Goal: Entertainment & Leisure: Consume media (video, audio)

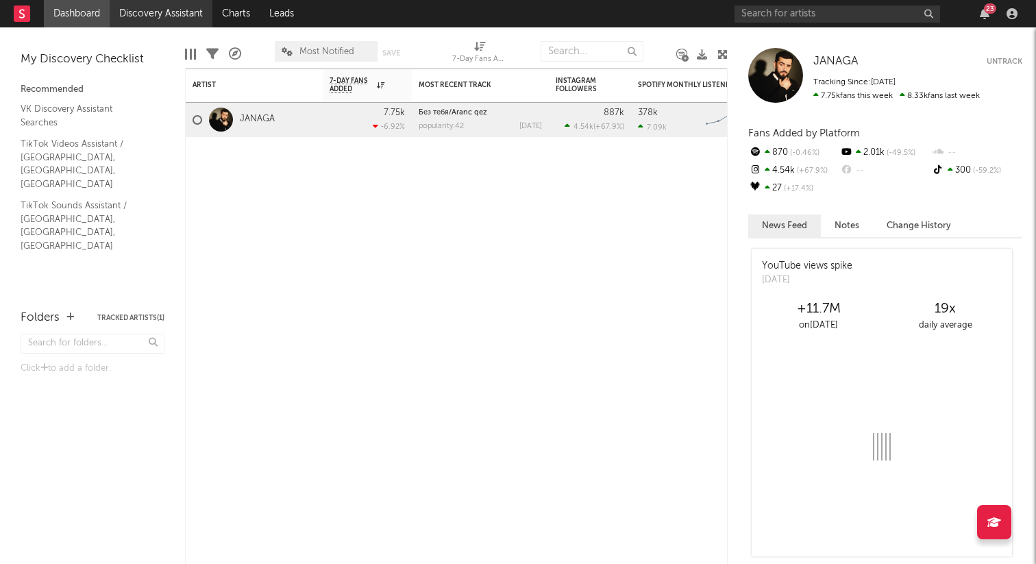
click at [129, 15] on link "Discovery Assistant" at bounding box center [161, 13] width 103 height 27
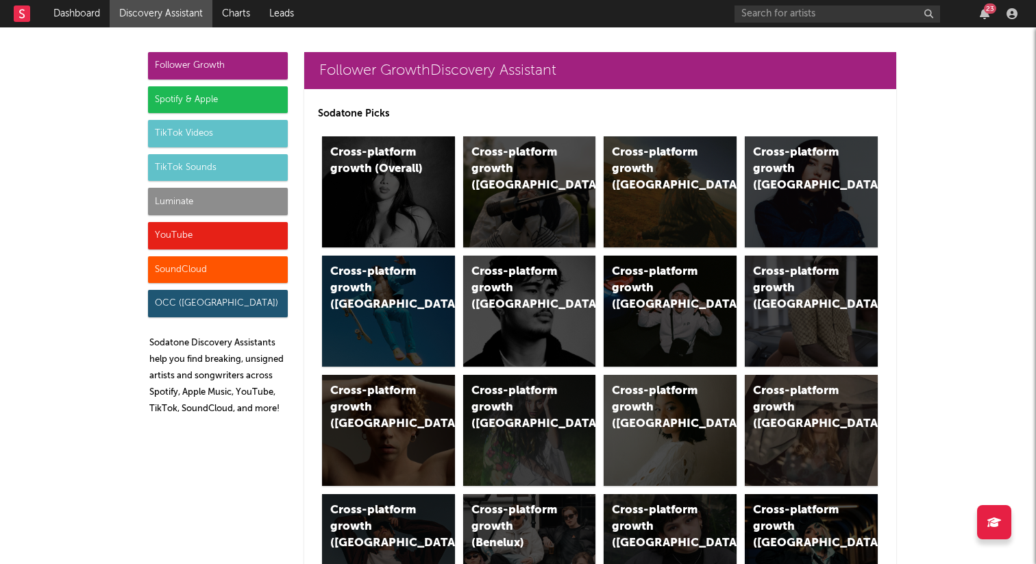
click at [232, 169] on div "TikTok Sounds" at bounding box center [218, 167] width 140 height 27
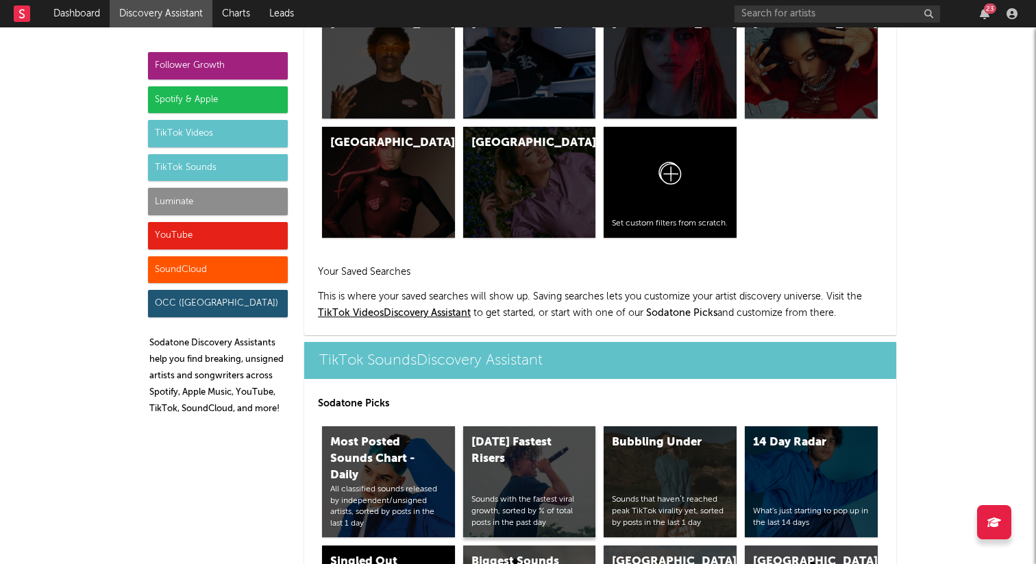
scroll to position [4580, 0]
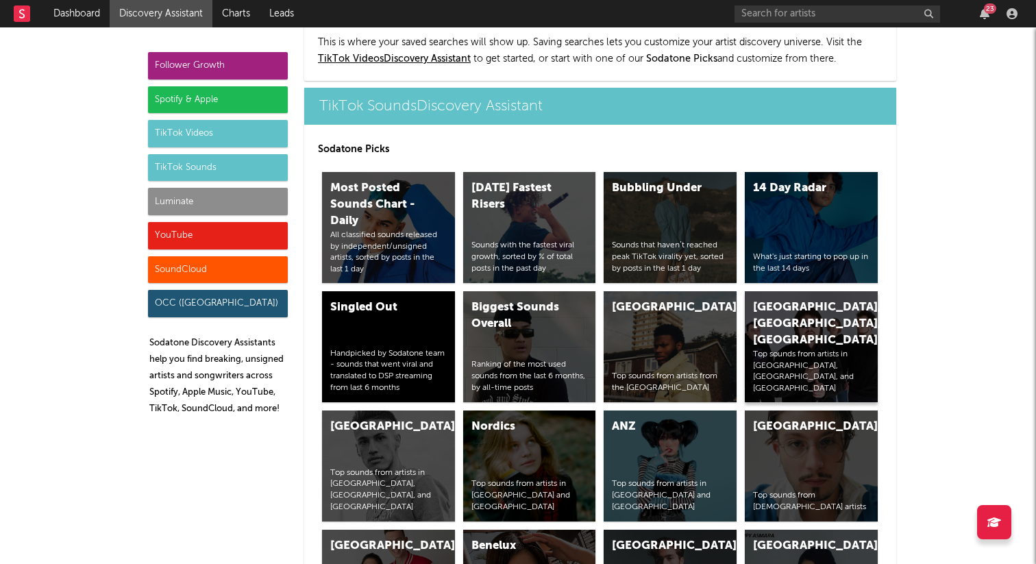
click at [780, 300] on div "[GEOGRAPHIC_DATA], [GEOGRAPHIC_DATA], [GEOGRAPHIC_DATA]" at bounding box center [799, 324] width 93 height 49
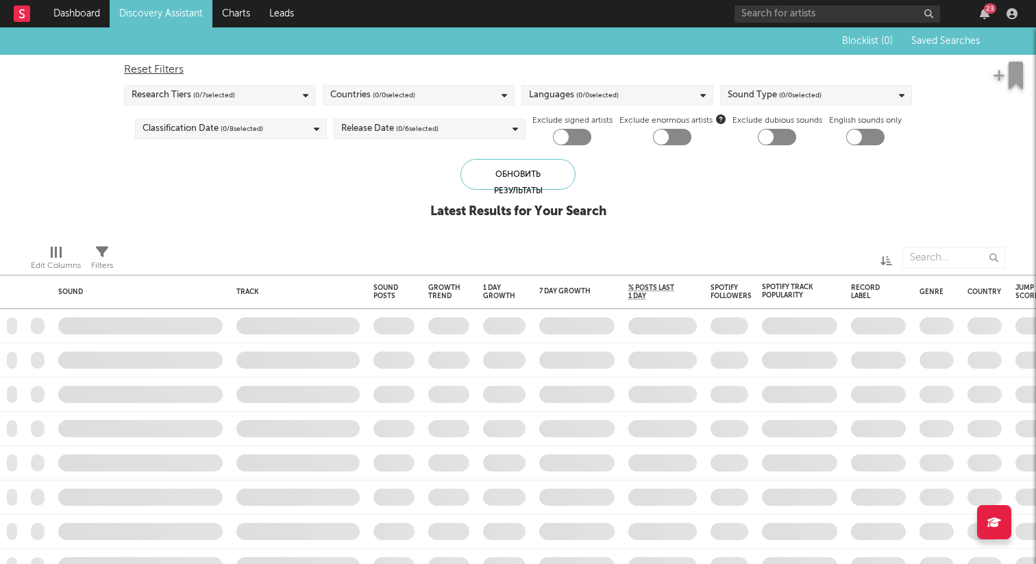
checkbox input "true"
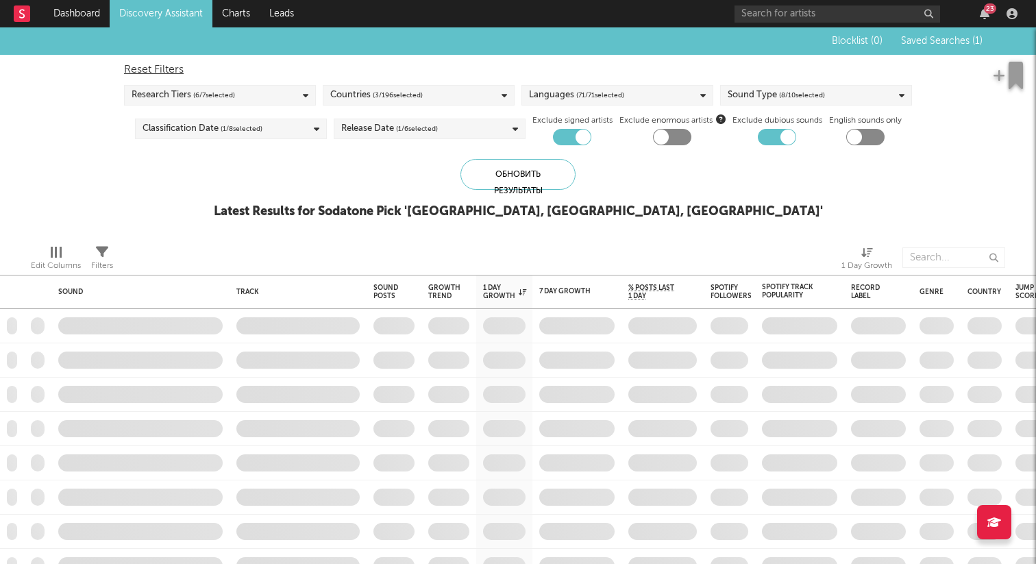
click at [943, 43] on span "Saved Searches ( 1 )" at bounding box center [942, 41] width 82 height 10
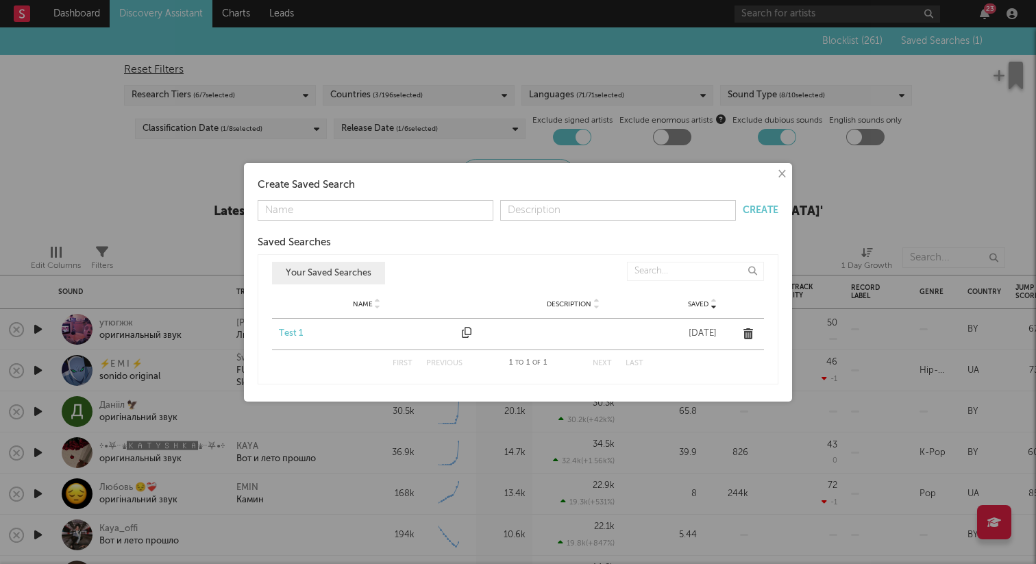
click at [291, 332] on div "Test 1" at bounding box center [367, 334] width 176 height 14
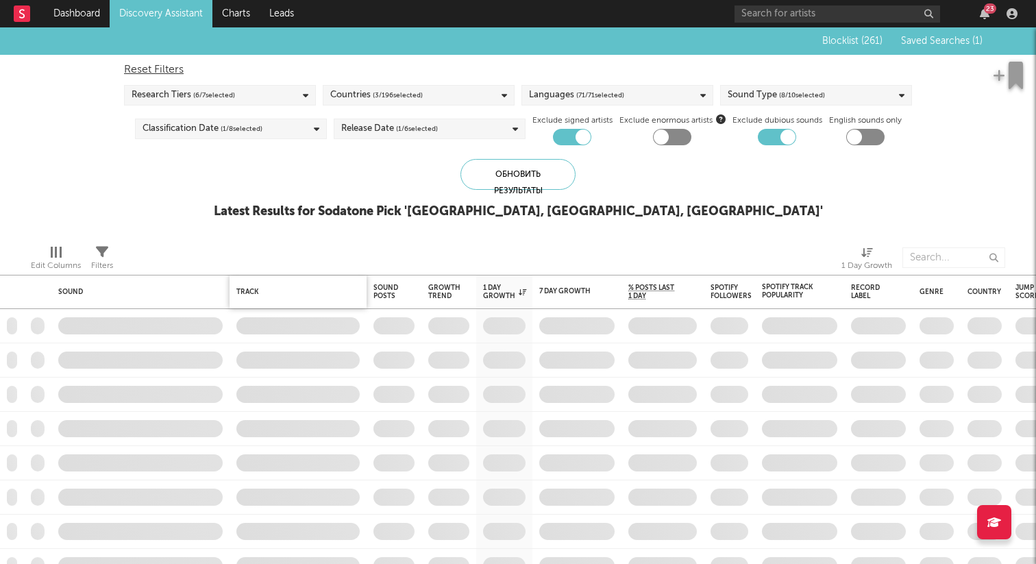
checkbox input "false"
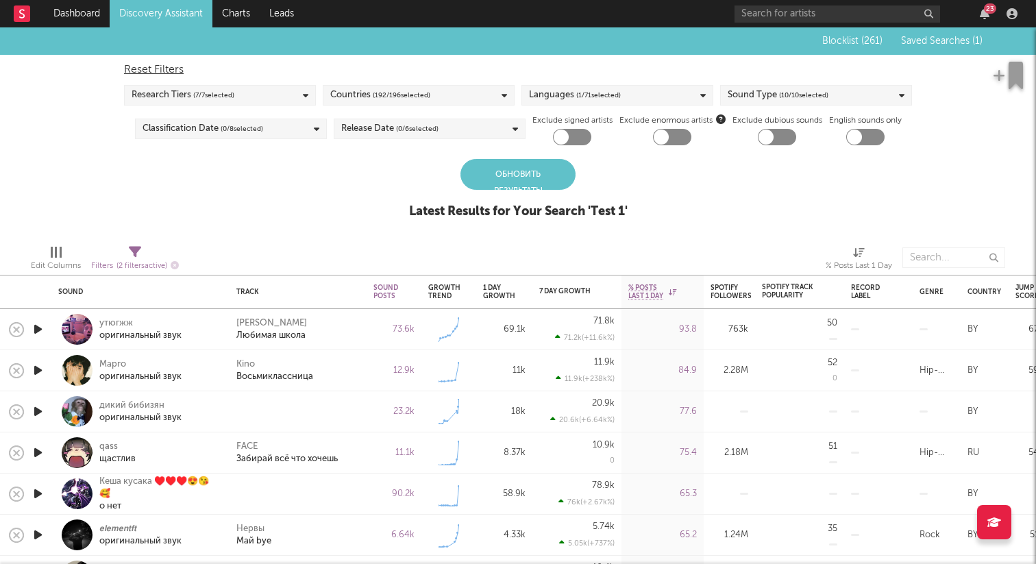
click at [518, 182] on div "Обновить результаты" at bounding box center [518, 174] width 115 height 31
click at [38, 331] on icon "button" at bounding box center [38, 329] width 14 height 17
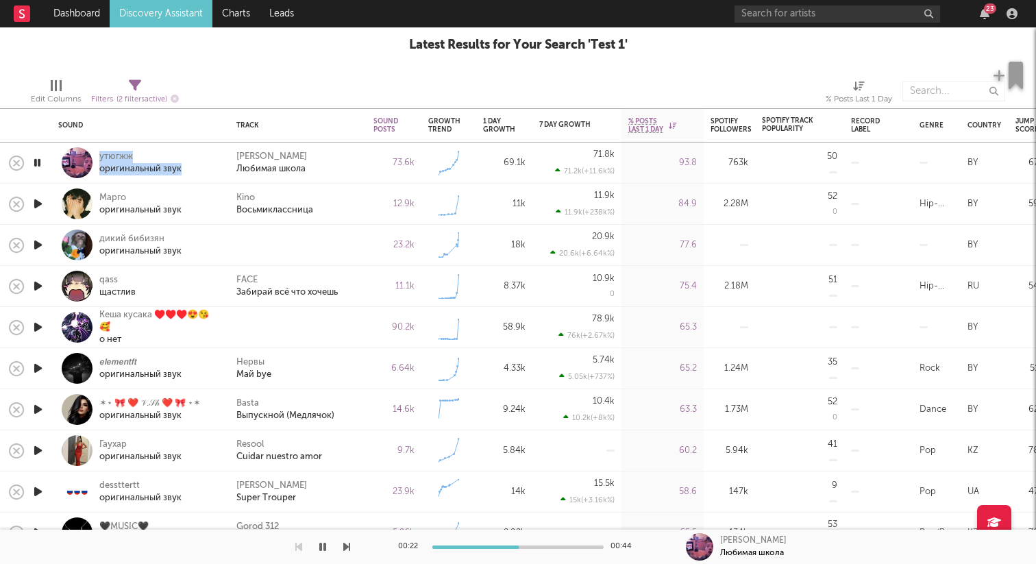
click at [326, 547] on icon "button" at bounding box center [322, 547] width 7 height 11
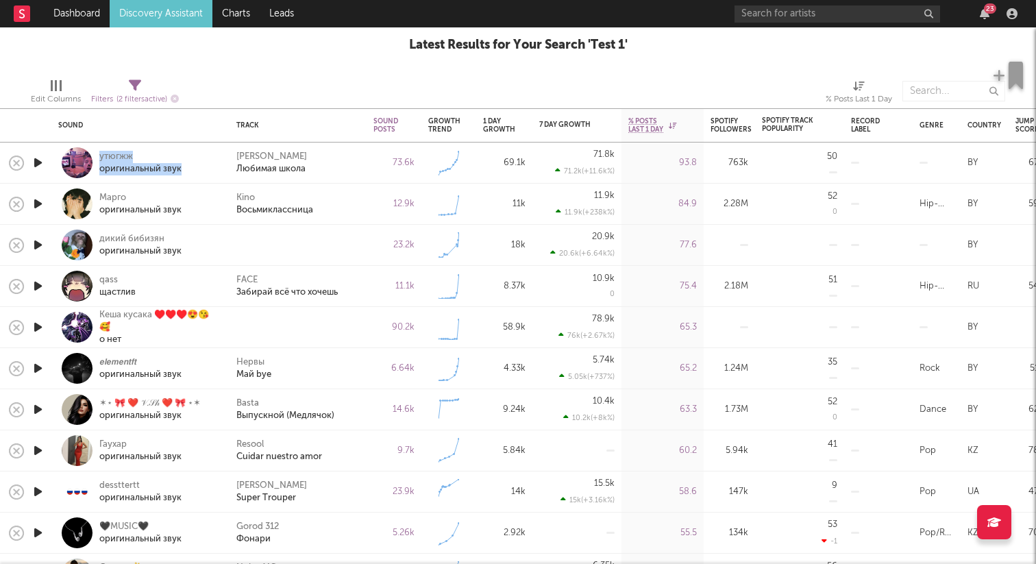
click at [38, 198] on icon "button" at bounding box center [38, 203] width 14 height 17
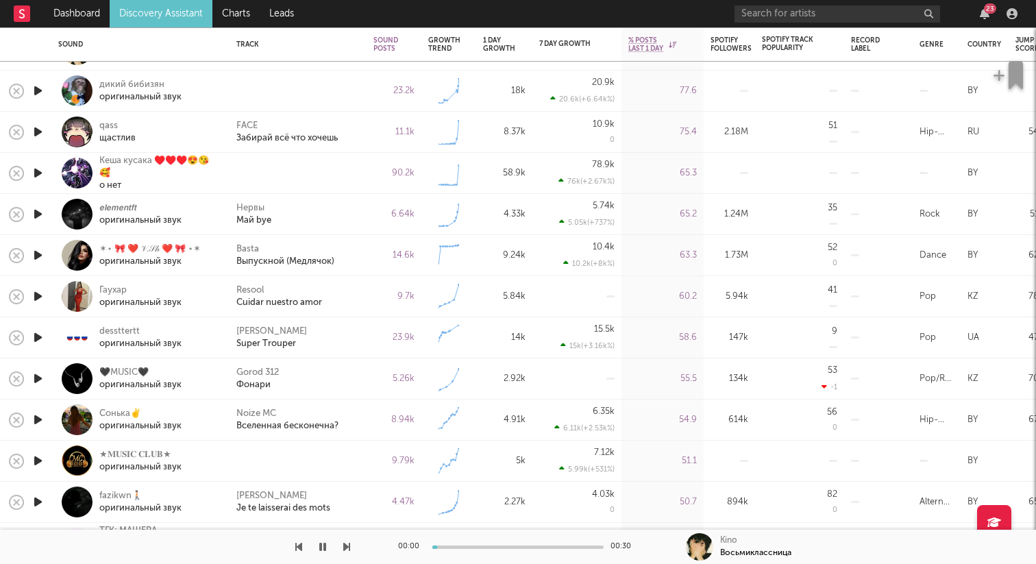
click at [39, 92] on icon "button" at bounding box center [38, 90] width 14 height 17
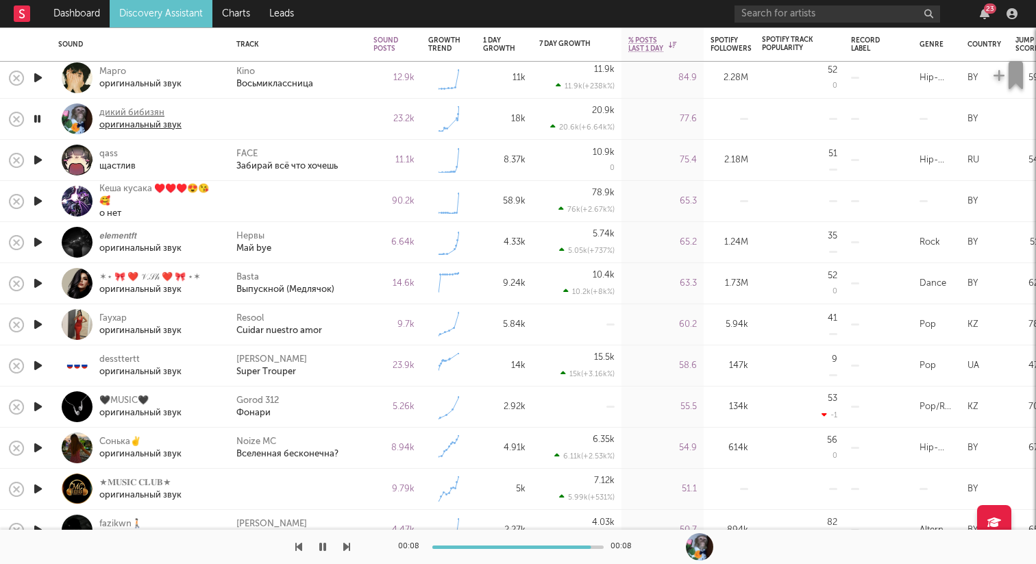
click at [137, 119] on div "оригинальный звук" at bounding box center [140, 125] width 82 height 12
click at [40, 161] on icon "button" at bounding box center [38, 159] width 14 height 17
click at [39, 200] on icon "button" at bounding box center [38, 201] width 14 height 17
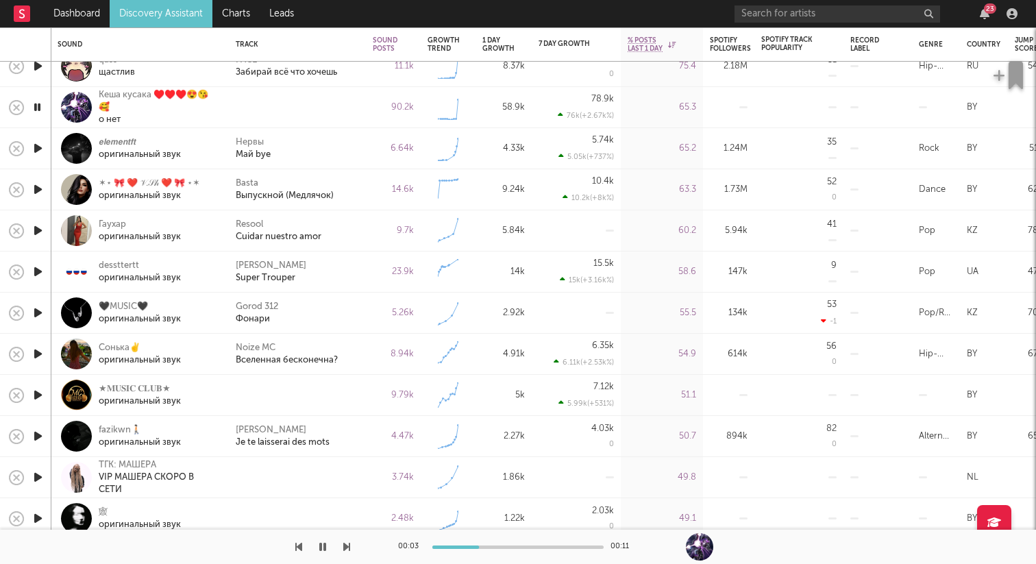
click at [38, 148] on icon "button" at bounding box center [38, 148] width 14 height 17
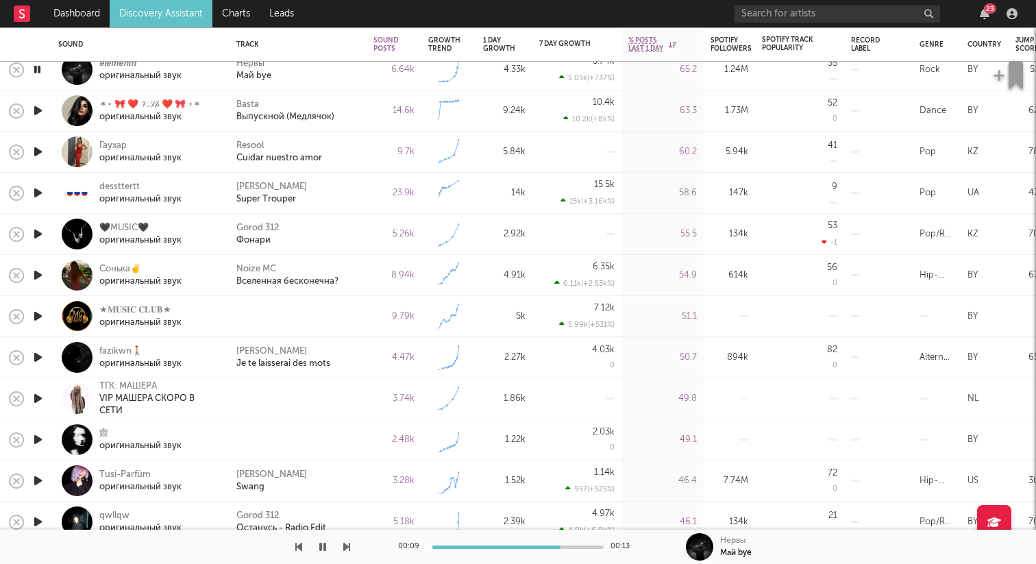
click at [36, 192] on icon "button" at bounding box center [38, 192] width 14 height 17
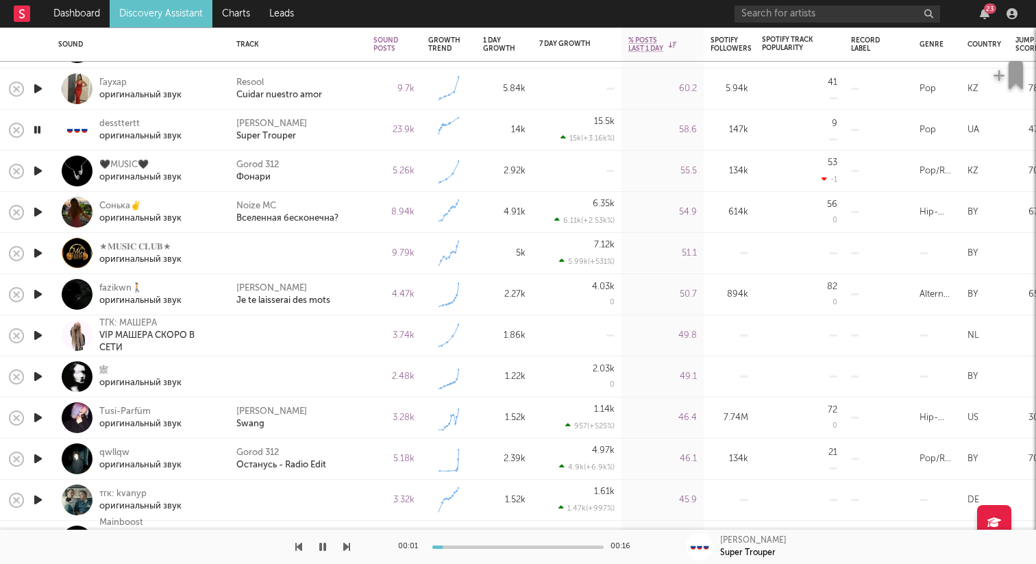
click at [38, 171] on icon "button" at bounding box center [38, 170] width 14 height 17
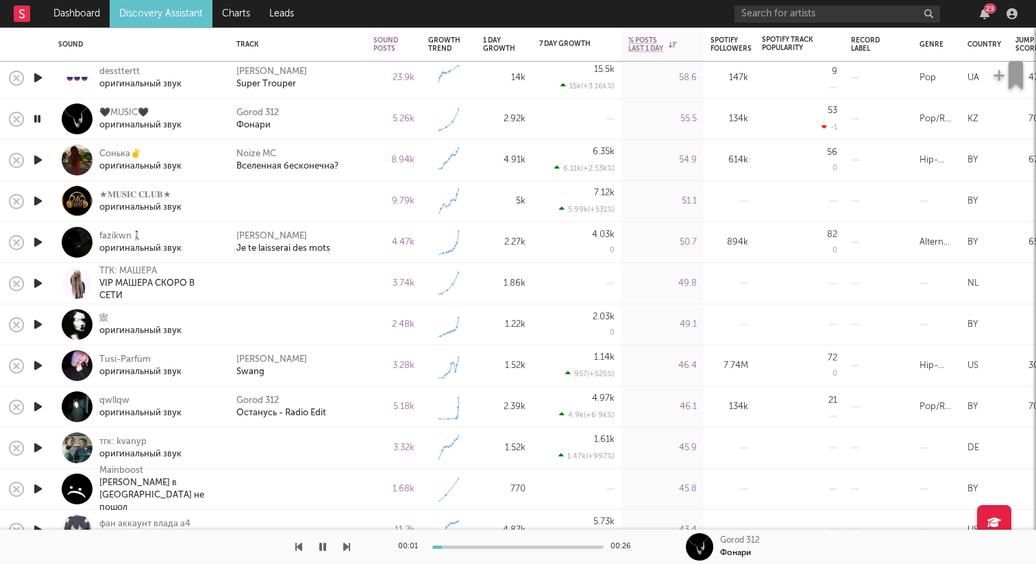
click at [36, 199] on icon "button" at bounding box center [38, 201] width 14 height 17
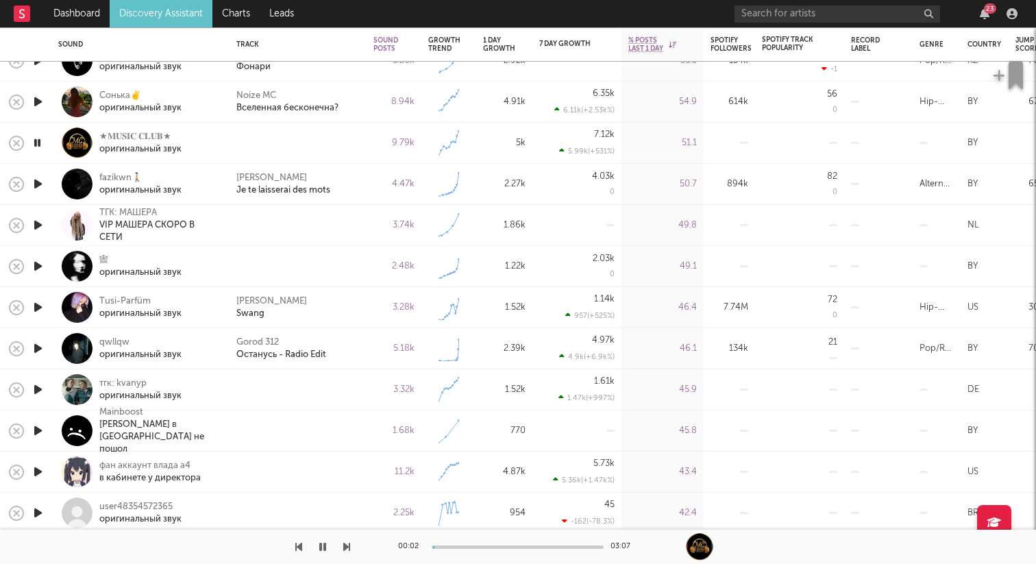
click at [40, 223] on icon "button" at bounding box center [38, 225] width 14 height 17
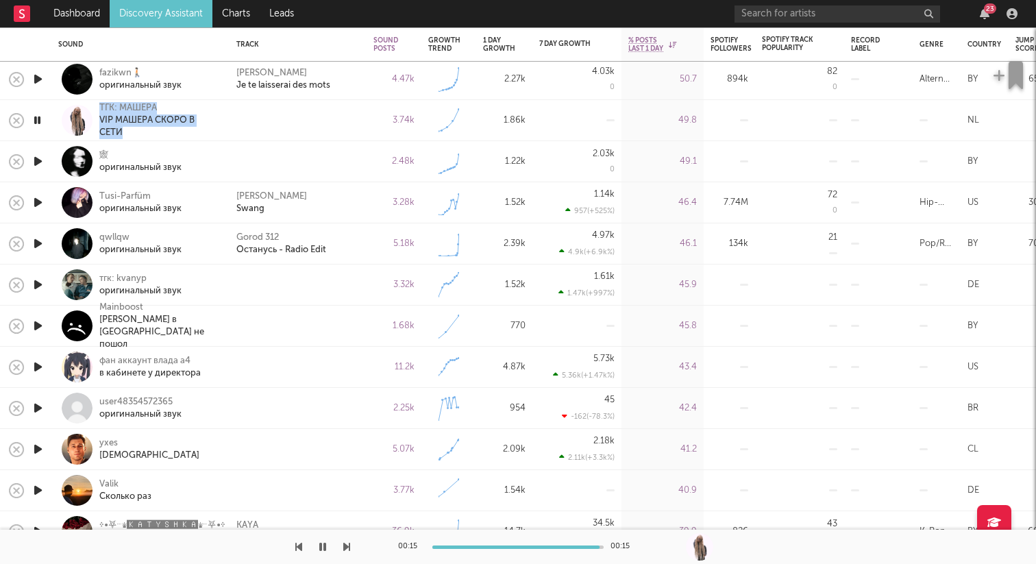
click at [40, 119] on icon "button" at bounding box center [37, 120] width 13 height 17
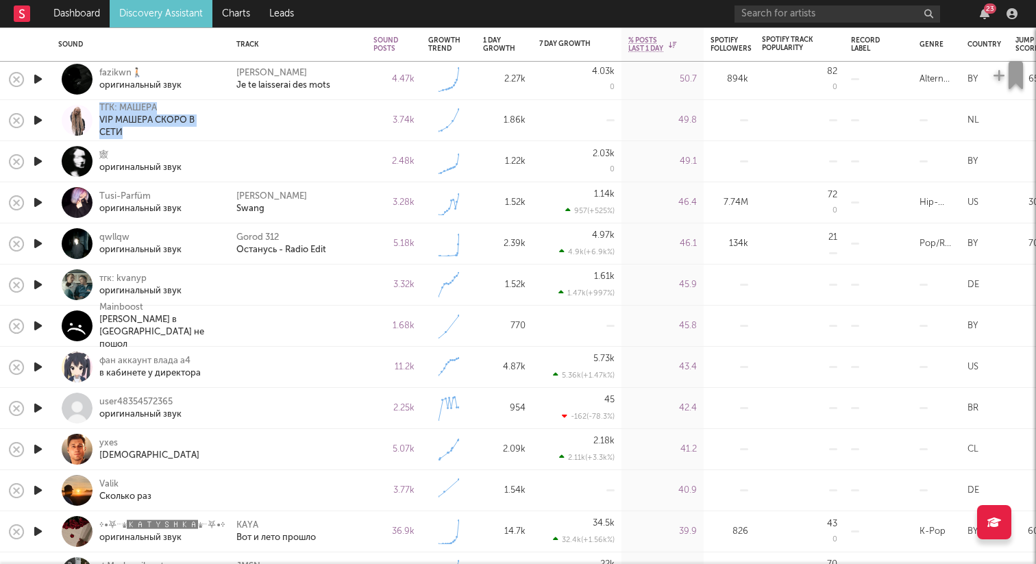
click at [38, 160] on icon "button" at bounding box center [38, 161] width 14 height 17
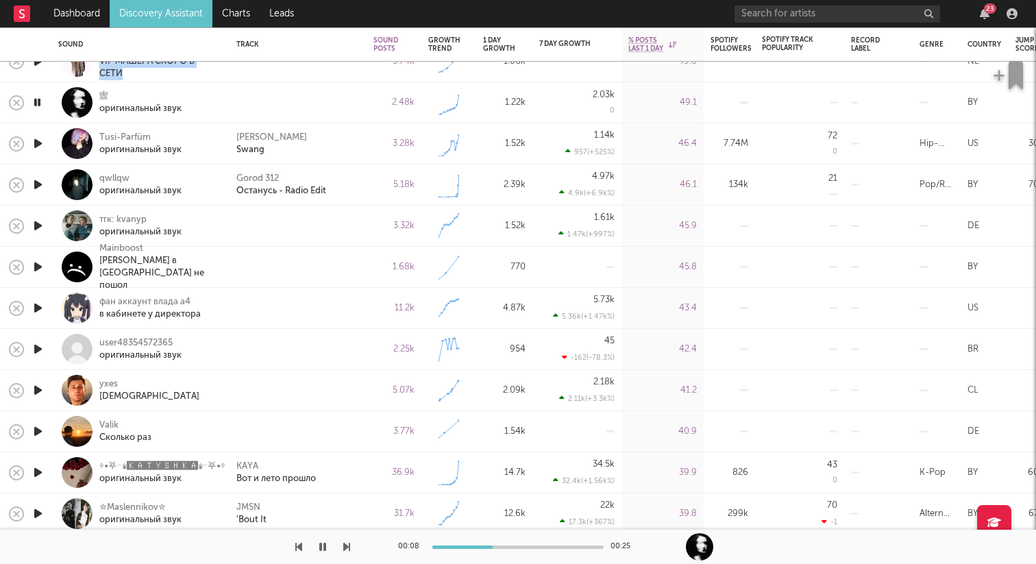
click at [39, 102] on icon "button" at bounding box center [37, 102] width 13 height 17
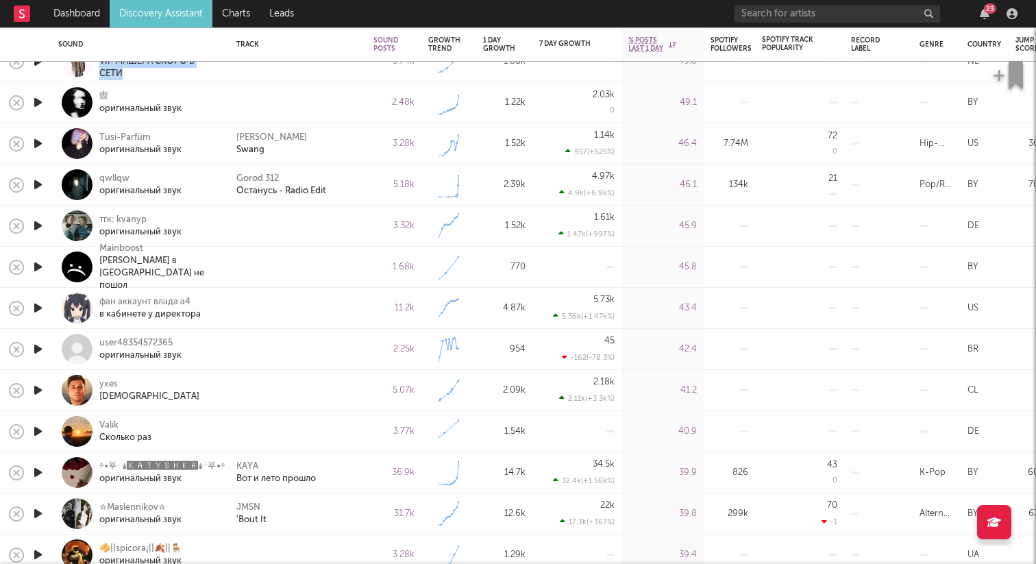
click at [43, 141] on icon "button" at bounding box center [38, 143] width 14 height 17
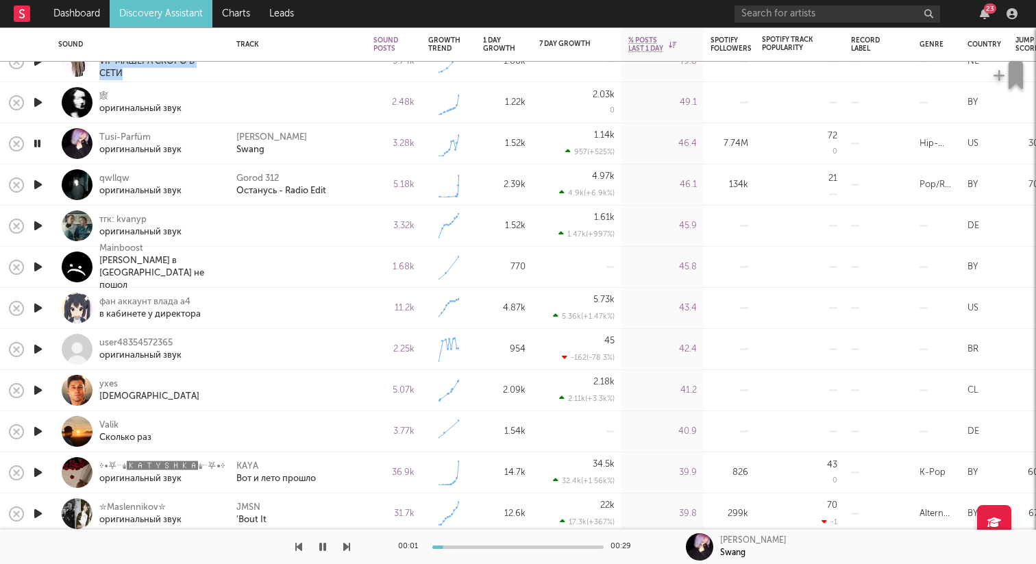
click at [41, 222] on icon "button" at bounding box center [38, 225] width 14 height 17
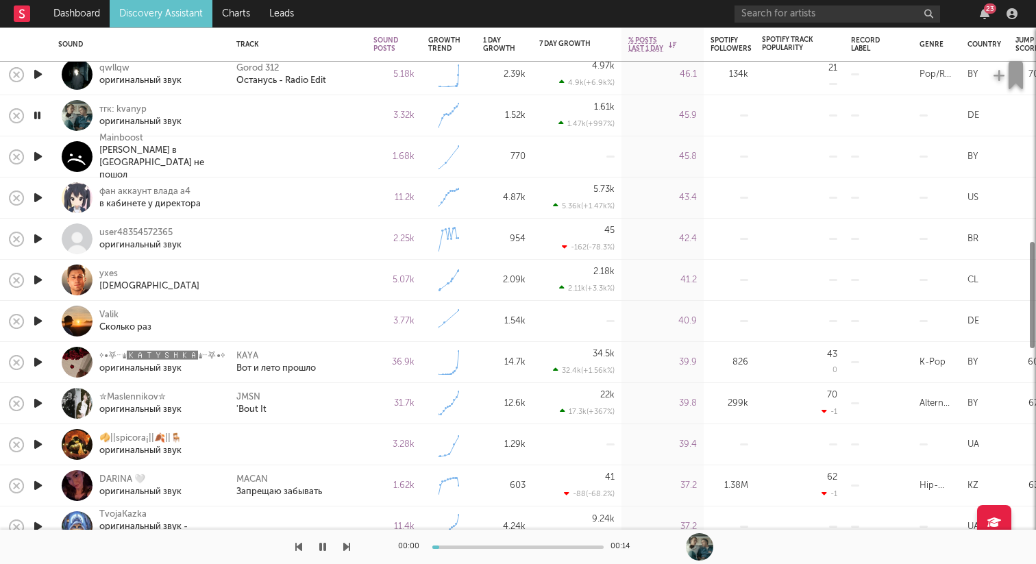
click at [83, 112] on div at bounding box center [77, 115] width 31 height 31
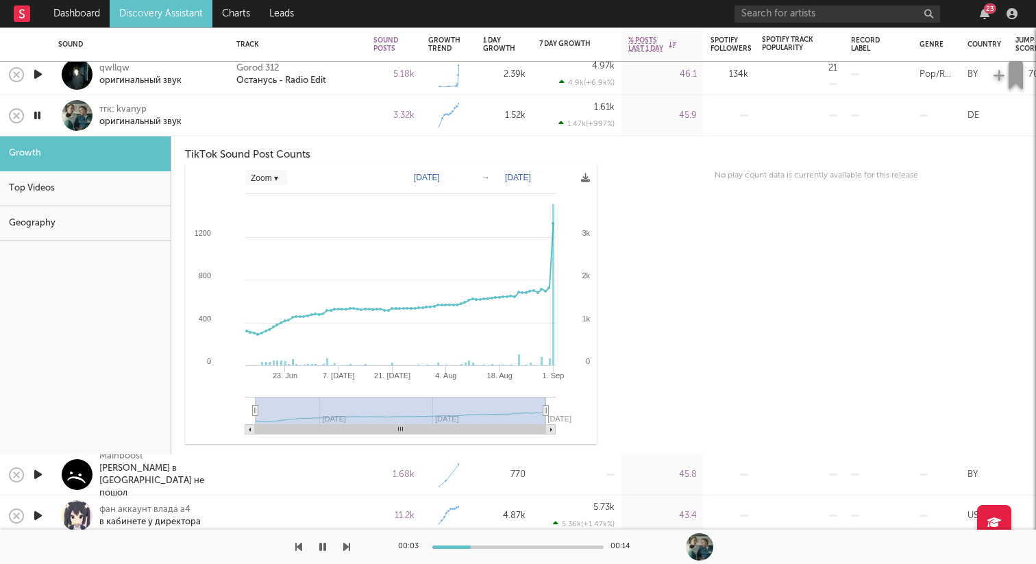
click at [82, 116] on div at bounding box center [77, 115] width 31 height 31
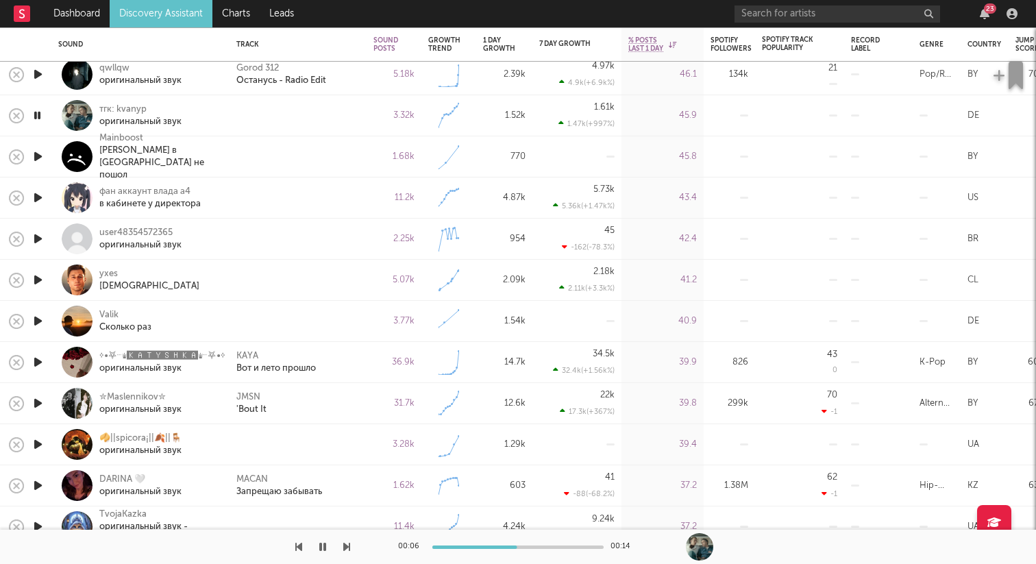
click at [38, 111] on icon "button" at bounding box center [37, 115] width 13 height 17
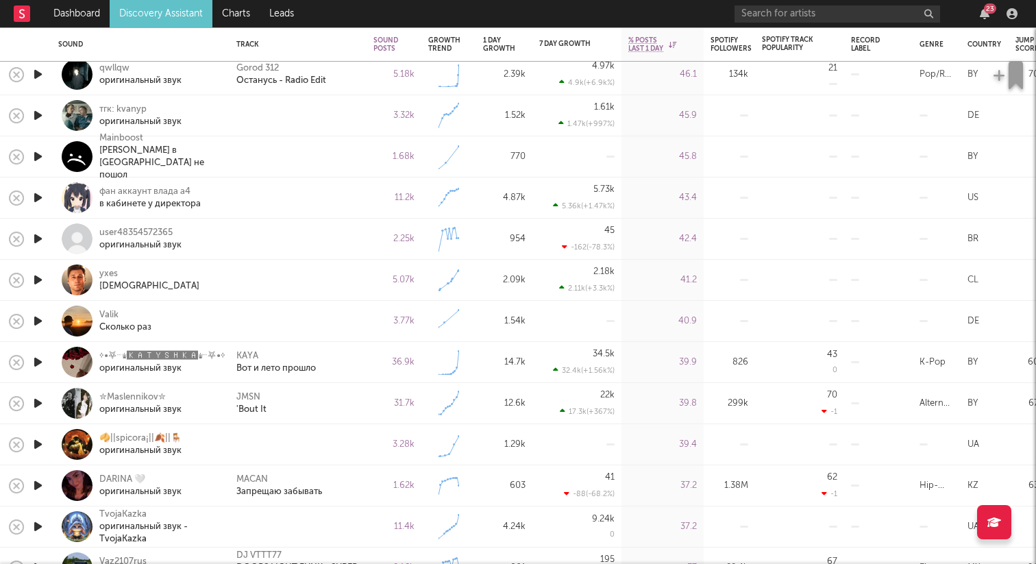
click at [43, 195] on icon "button" at bounding box center [38, 197] width 14 height 17
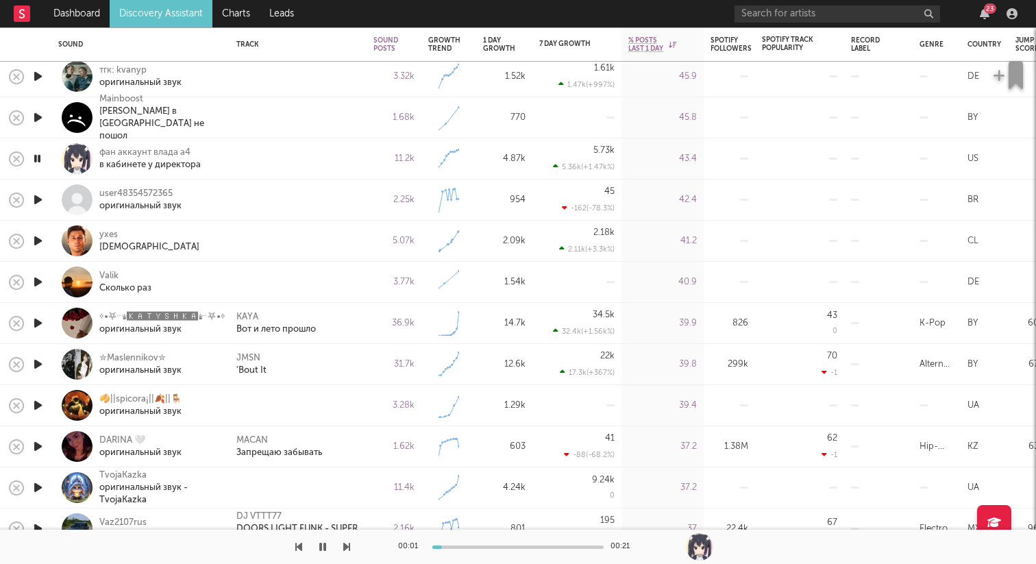
click at [40, 202] on icon "button" at bounding box center [38, 199] width 14 height 17
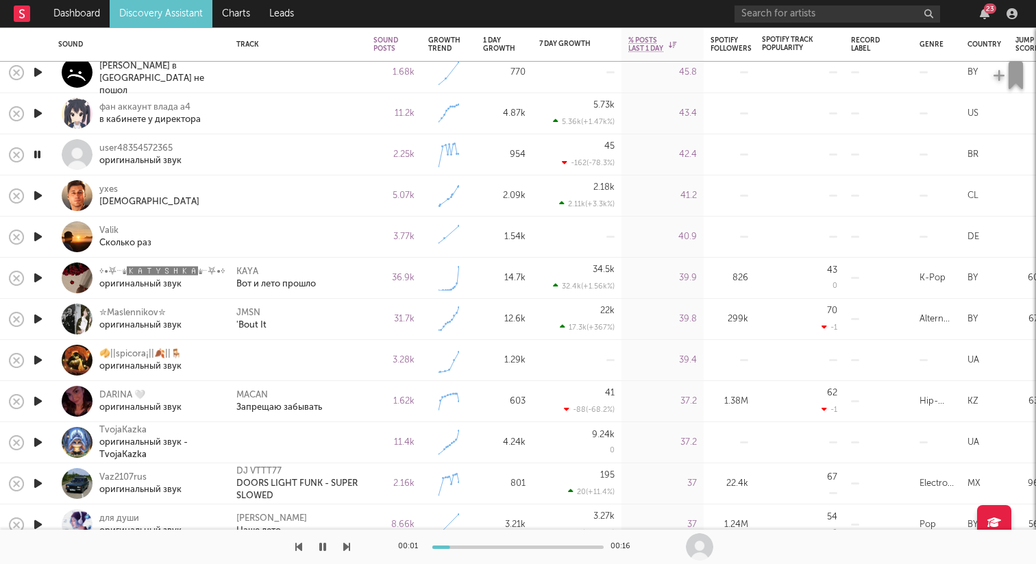
click at [38, 192] on icon "button" at bounding box center [38, 195] width 14 height 17
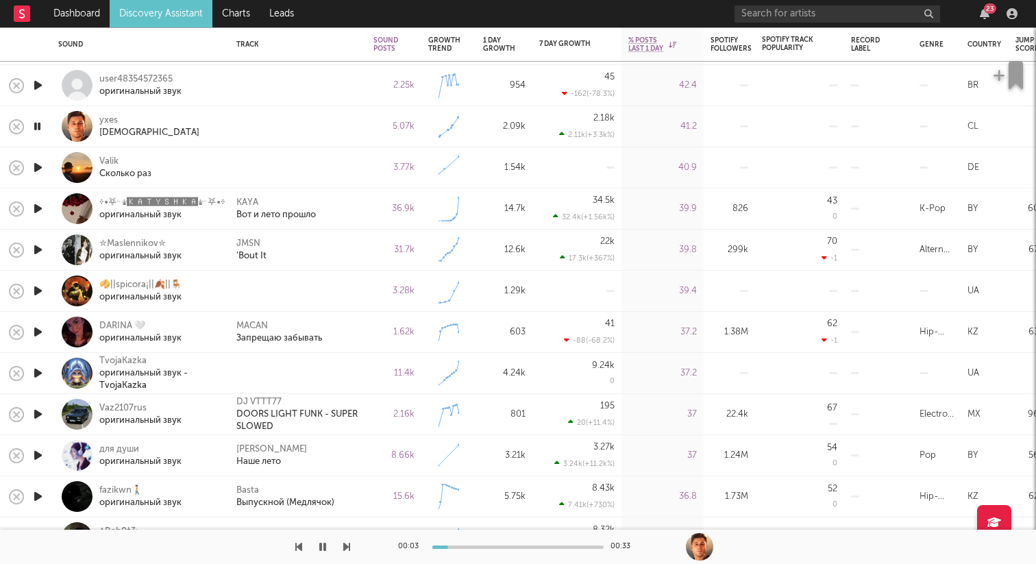
click at [40, 167] on icon "button" at bounding box center [38, 167] width 14 height 17
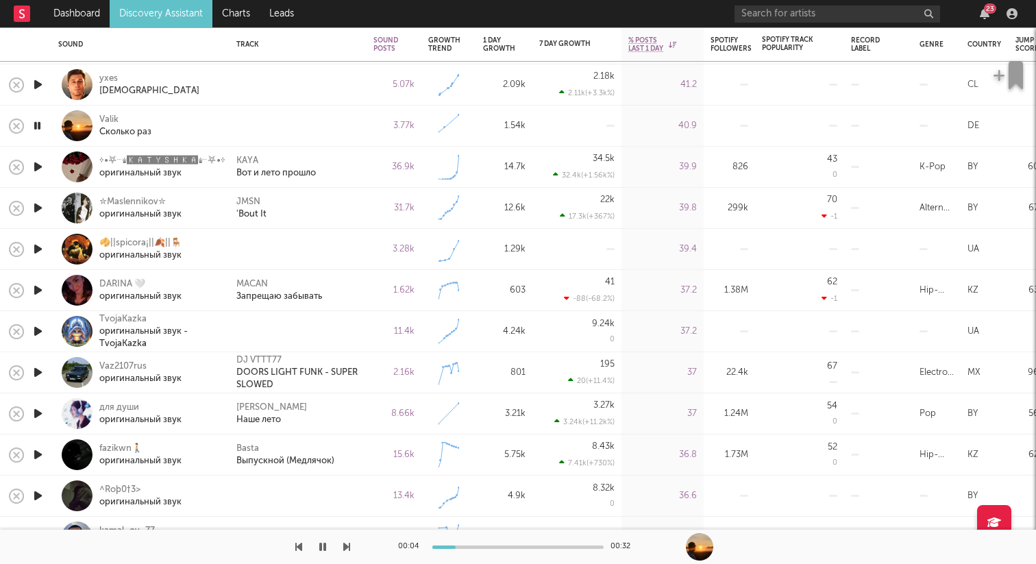
click at [38, 125] on icon "button" at bounding box center [37, 125] width 13 height 17
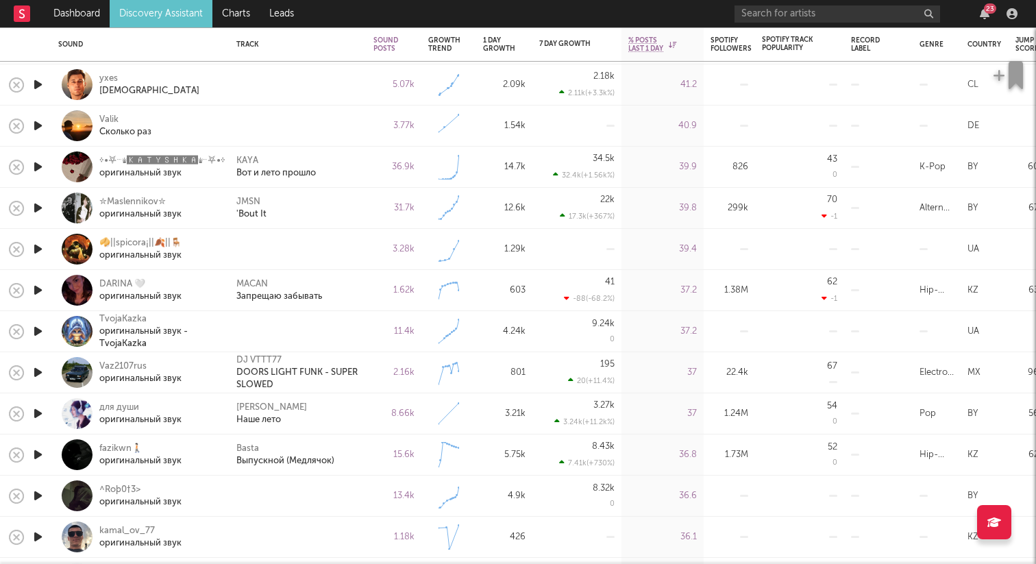
click at [42, 207] on icon "button" at bounding box center [38, 207] width 14 height 17
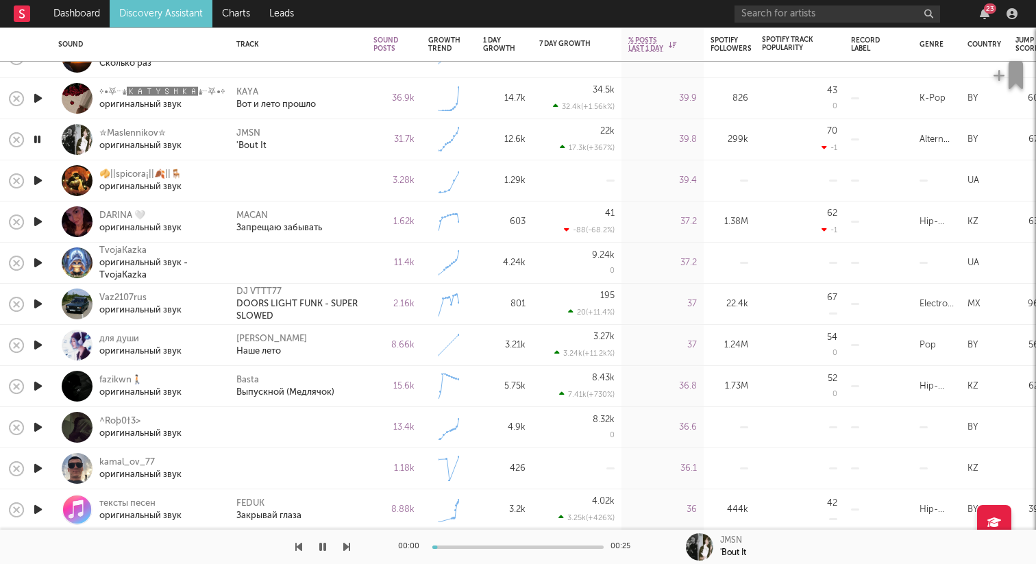
click at [38, 97] on icon "button" at bounding box center [38, 98] width 14 height 17
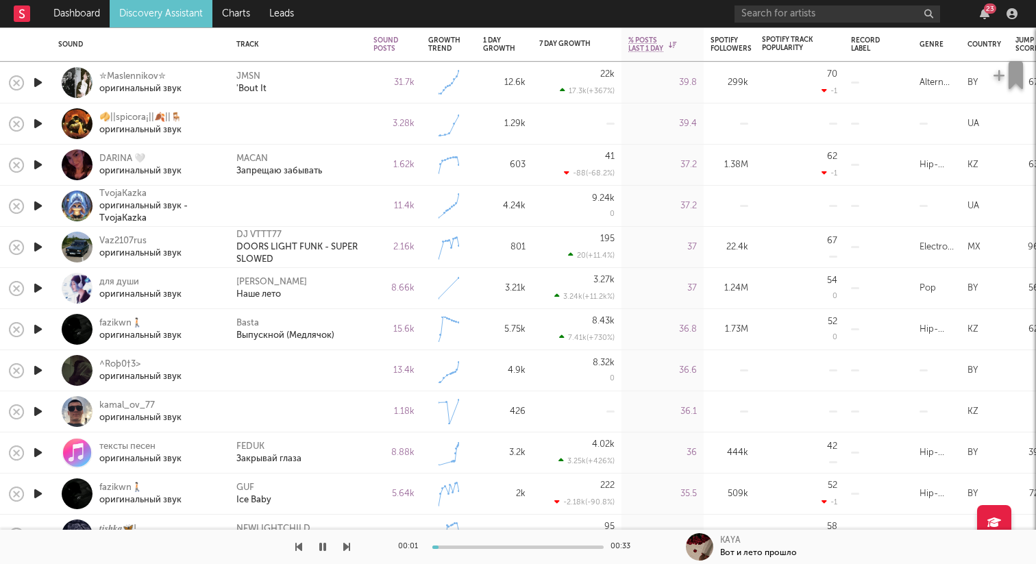
click at [34, 123] on icon "button" at bounding box center [38, 123] width 14 height 17
click at [36, 203] on icon "button" at bounding box center [38, 205] width 14 height 17
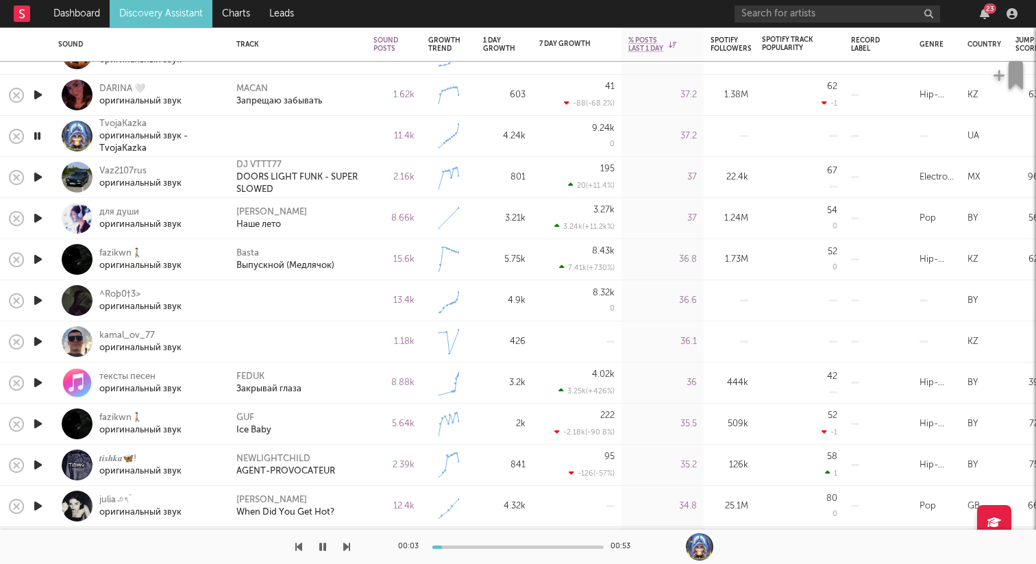
click at [35, 299] on icon "button" at bounding box center [38, 300] width 14 height 17
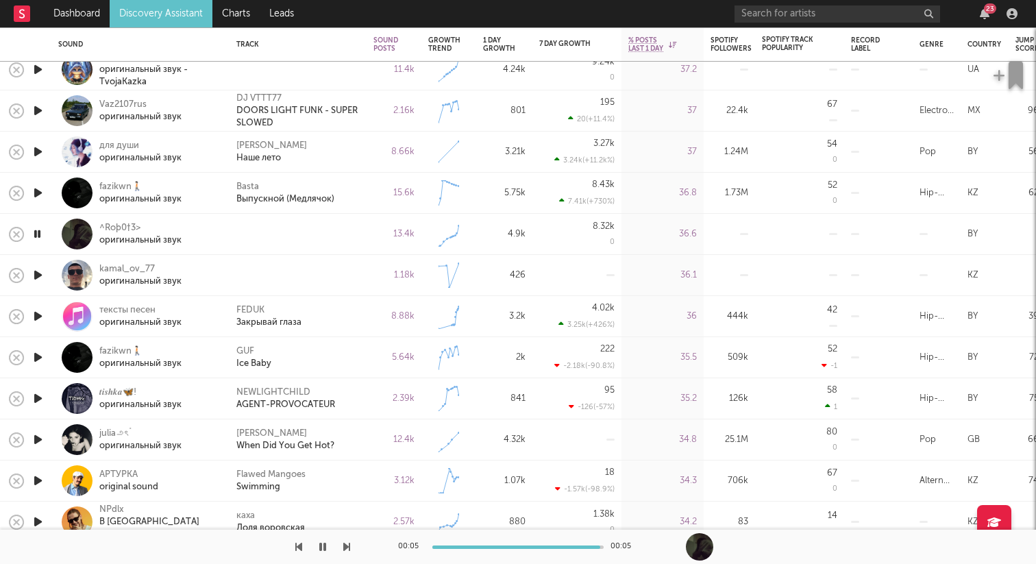
click at [36, 277] on icon "button" at bounding box center [38, 275] width 14 height 17
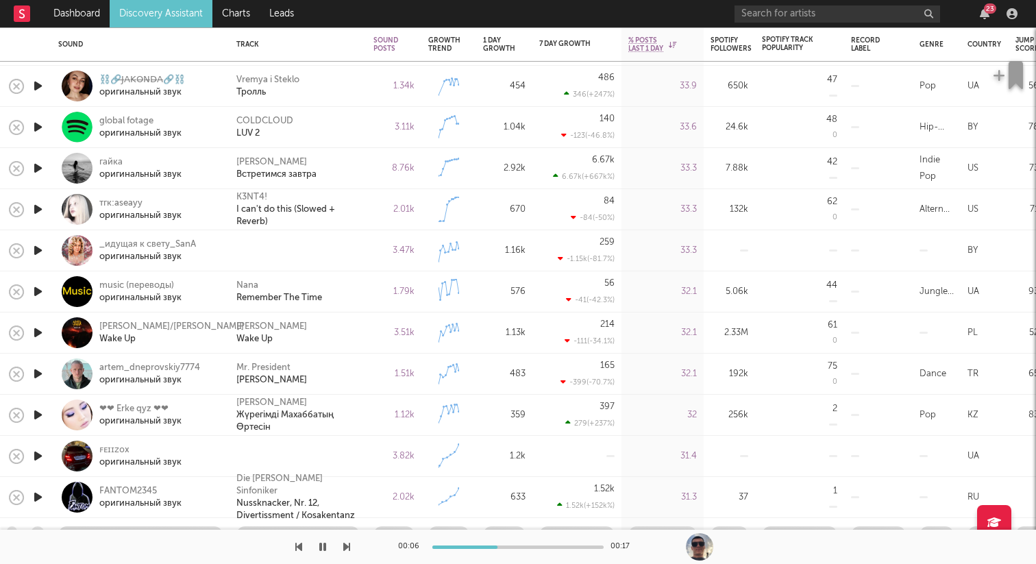
click at [38, 250] on icon "button" at bounding box center [38, 250] width 14 height 17
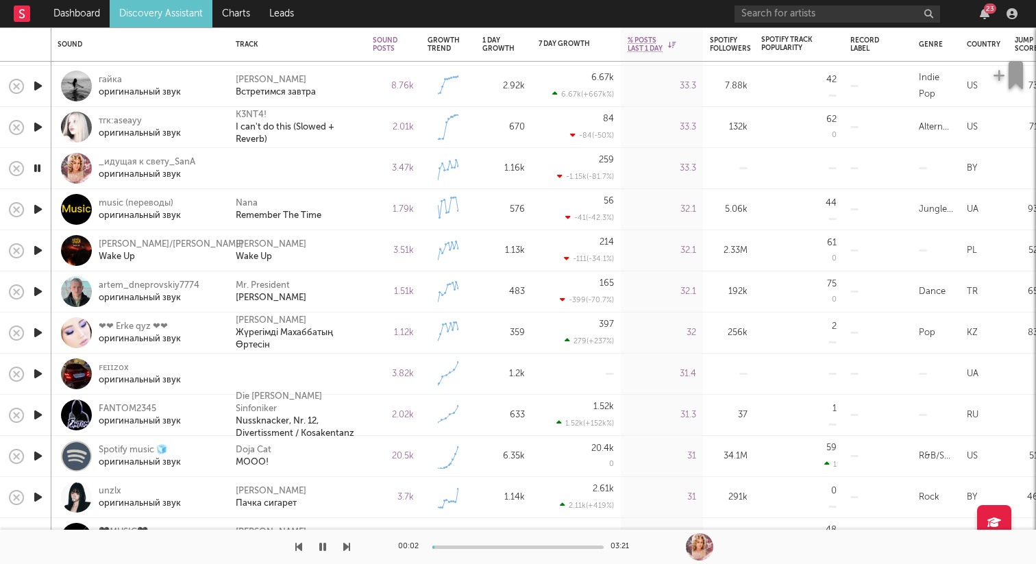
click at [32, 380] on icon "button" at bounding box center [38, 373] width 14 height 17
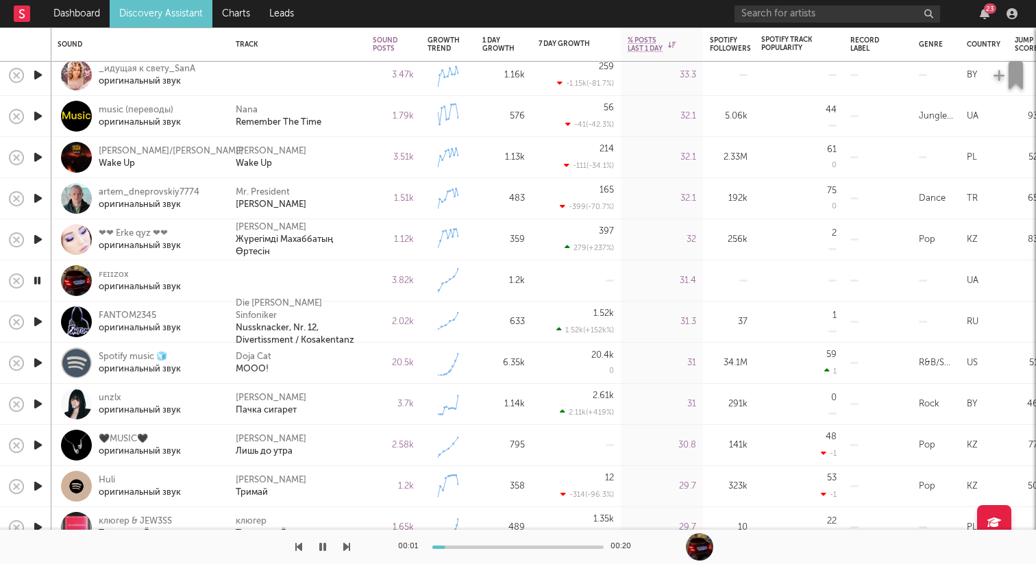
click at [42, 276] on icon "button" at bounding box center [37, 280] width 13 height 17
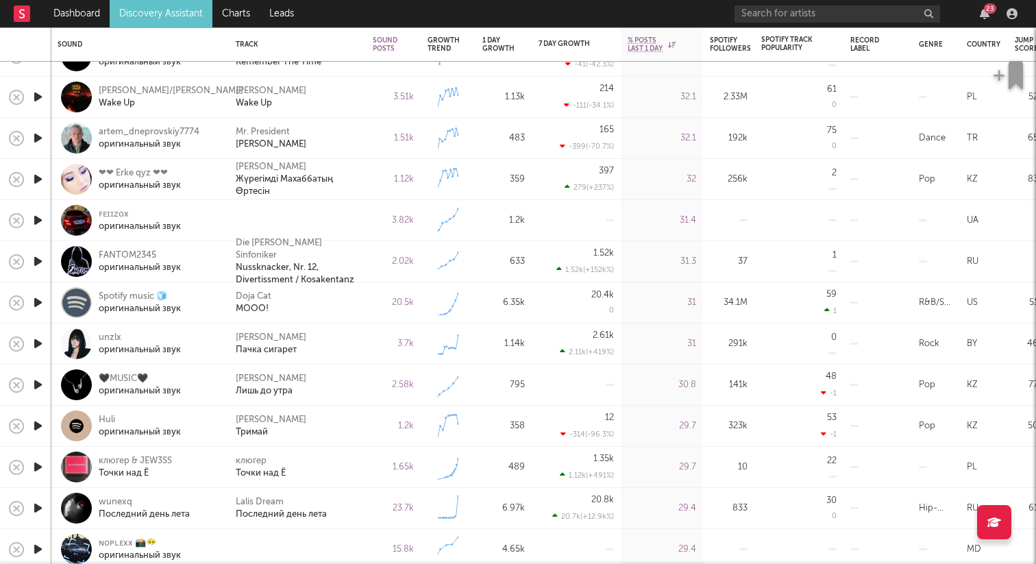
click at [39, 224] on icon "button" at bounding box center [38, 220] width 14 height 17
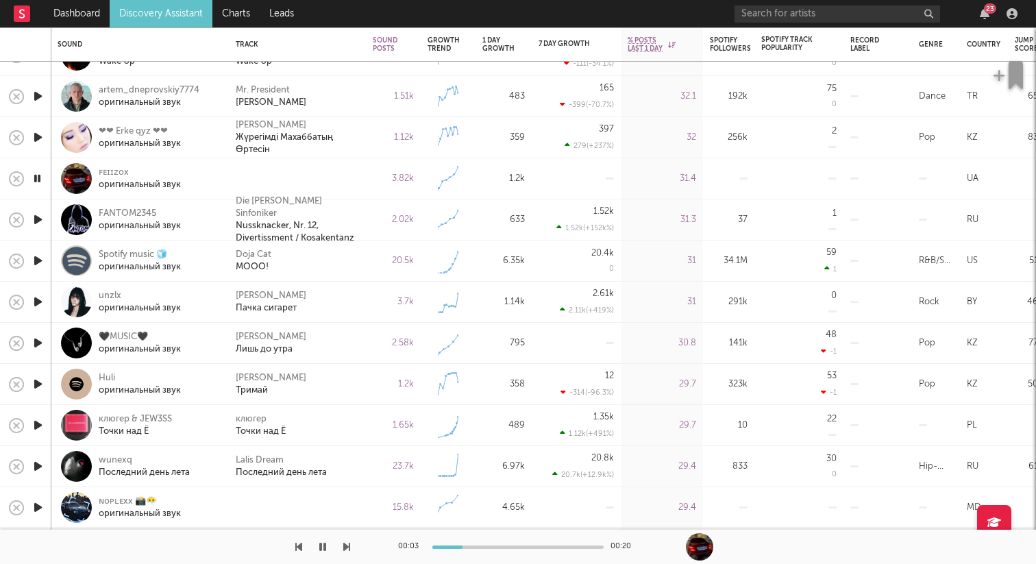
click at [43, 174] on icon "button" at bounding box center [37, 178] width 13 height 17
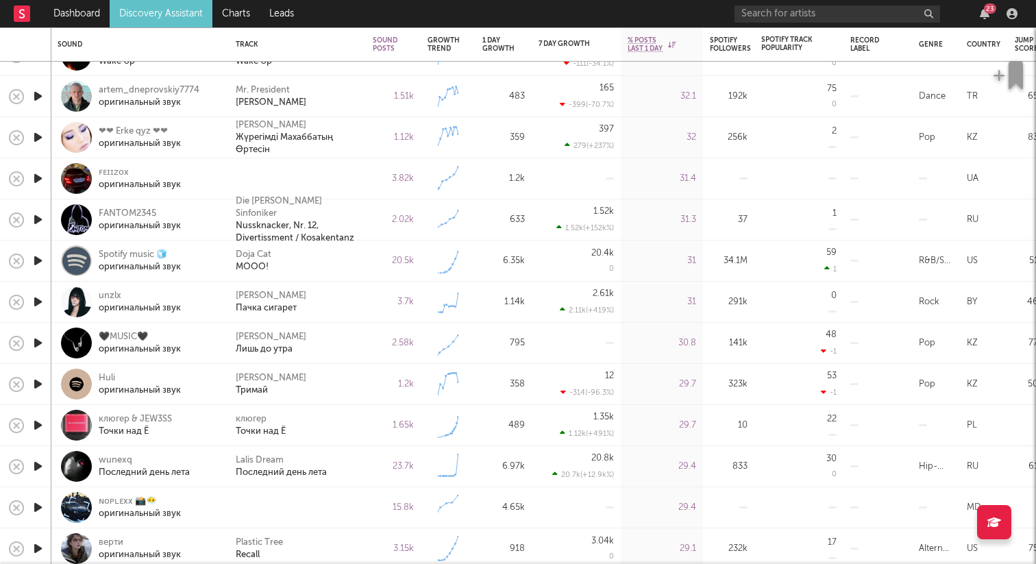
click at [34, 176] on icon "button" at bounding box center [38, 178] width 14 height 17
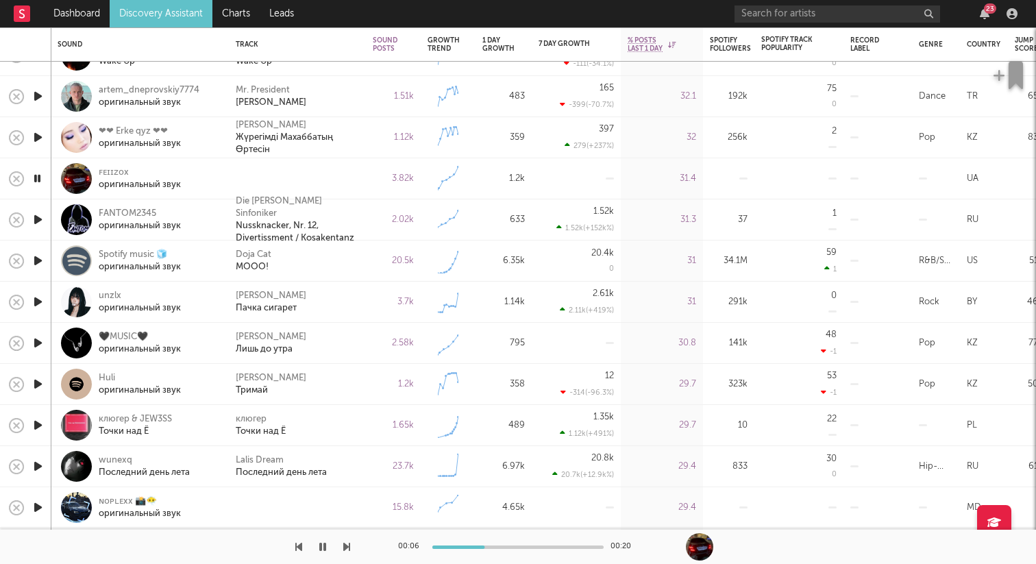
click at [39, 219] on icon "button" at bounding box center [38, 219] width 14 height 17
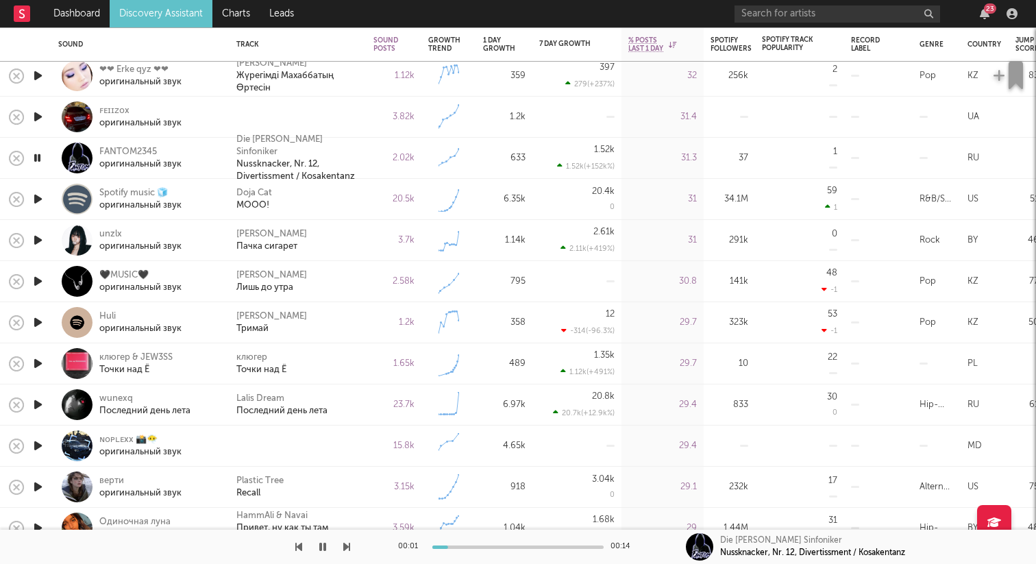
click at [36, 239] on icon "button" at bounding box center [38, 240] width 14 height 17
click at [40, 241] on icon "button" at bounding box center [37, 240] width 13 height 17
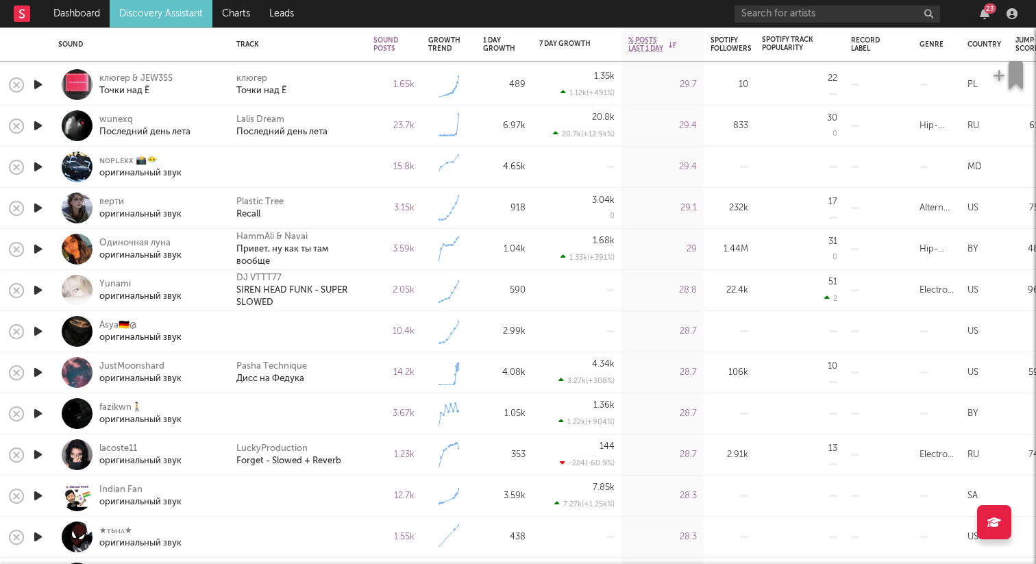
click at [39, 173] on icon "button" at bounding box center [38, 166] width 14 height 17
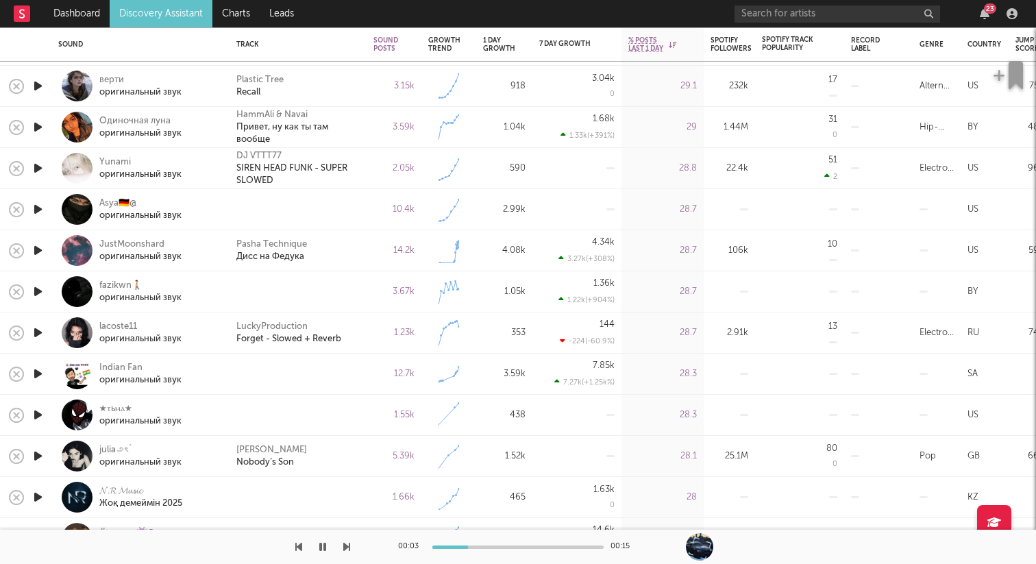
click at [38, 204] on icon "button" at bounding box center [38, 209] width 14 height 17
click at [38, 206] on icon "button" at bounding box center [37, 209] width 13 height 17
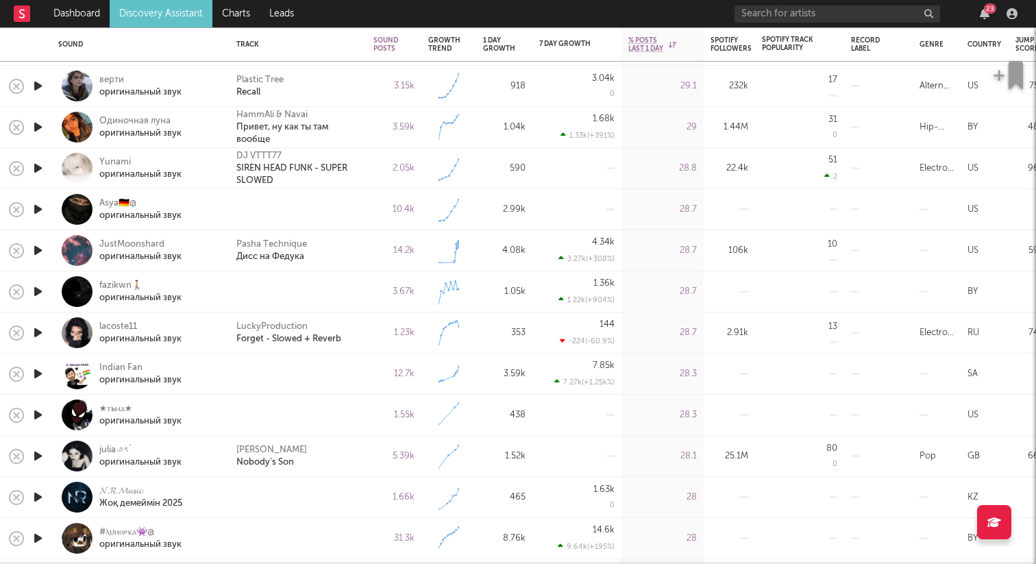
click at [33, 293] on icon "button" at bounding box center [38, 291] width 14 height 17
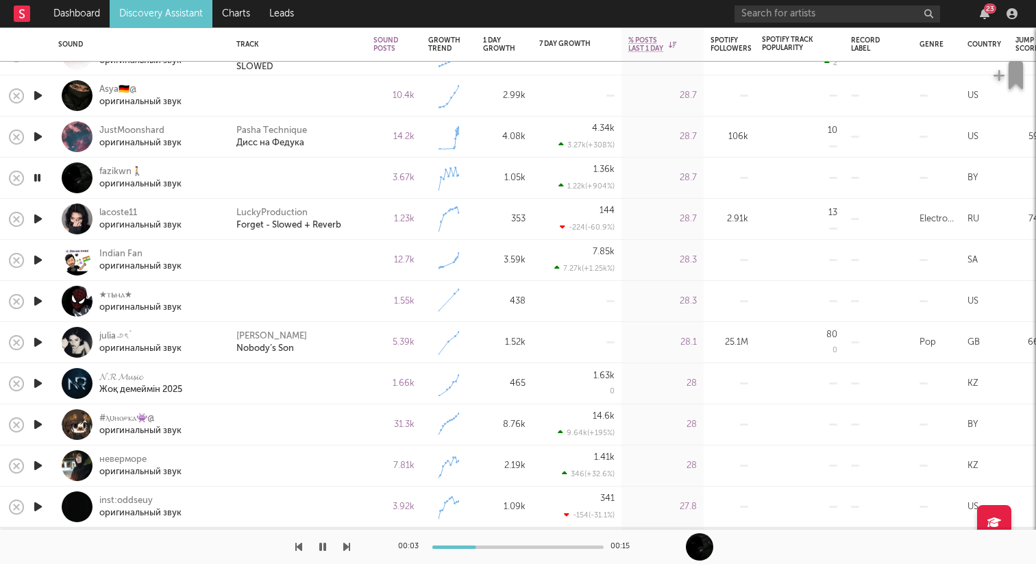
click at [38, 260] on icon "button" at bounding box center [38, 260] width 14 height 17
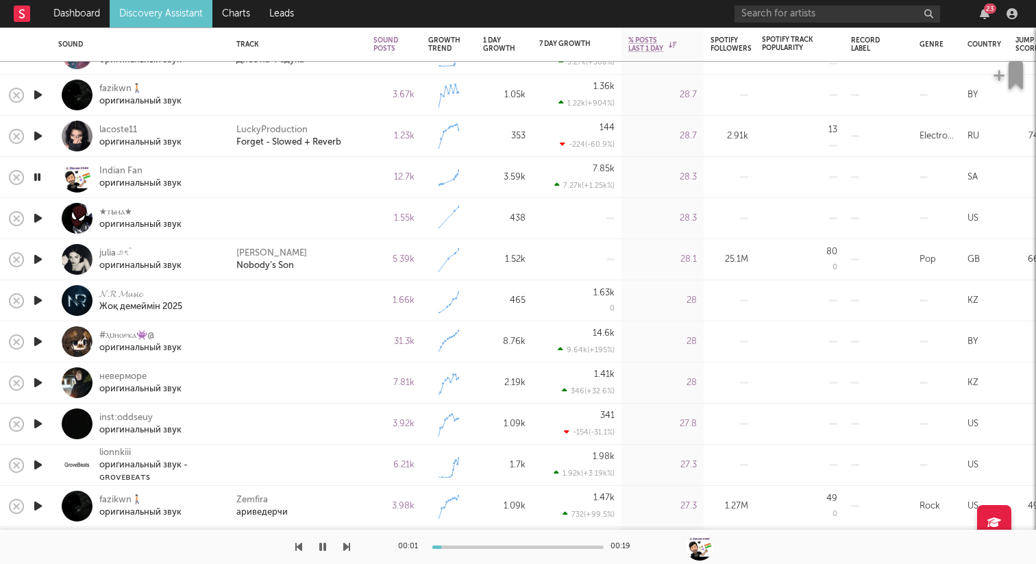
click at [40, 219] on icon "button" at bounding box center [38, 218] width 14 height 17
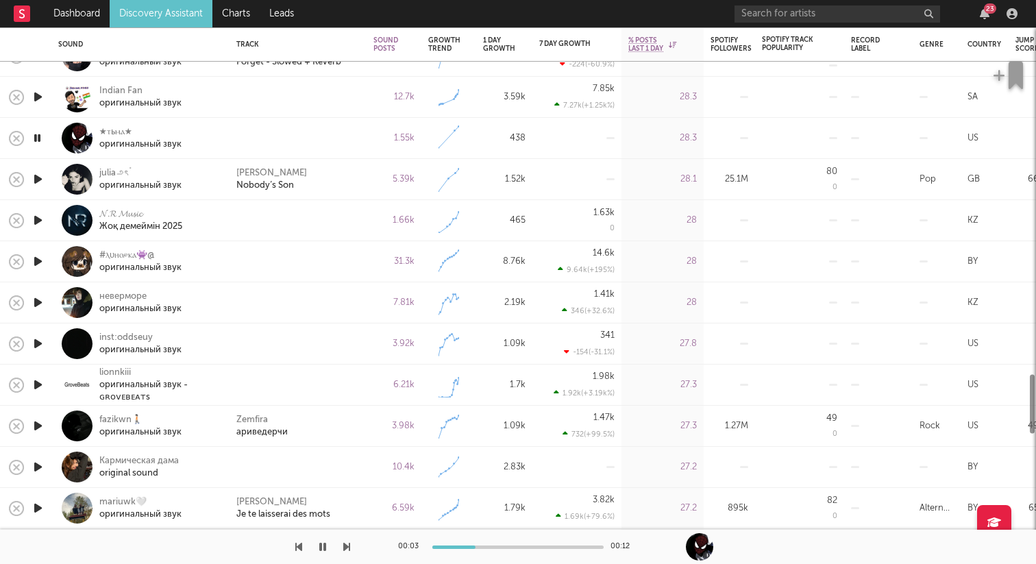
click at [39, 218] on icon "button" at bounding box center [38, 220] width 14 height 17
click at [38, 262] on icon "button" at bounding box center [38, 261] width 14 height 17
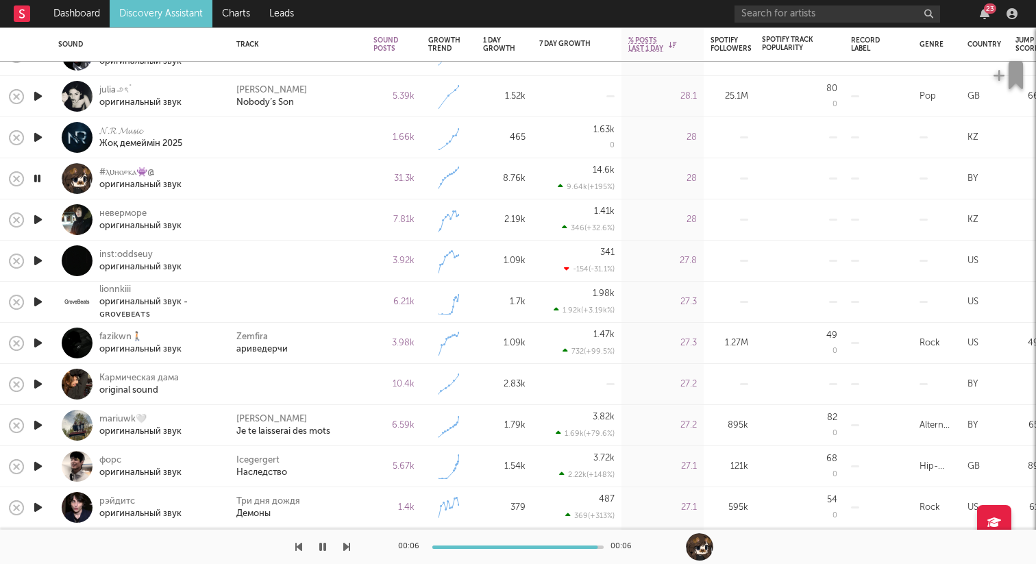
click at [39, 220] on icon "button" at bounding box center [38, 219] width 14 height 17
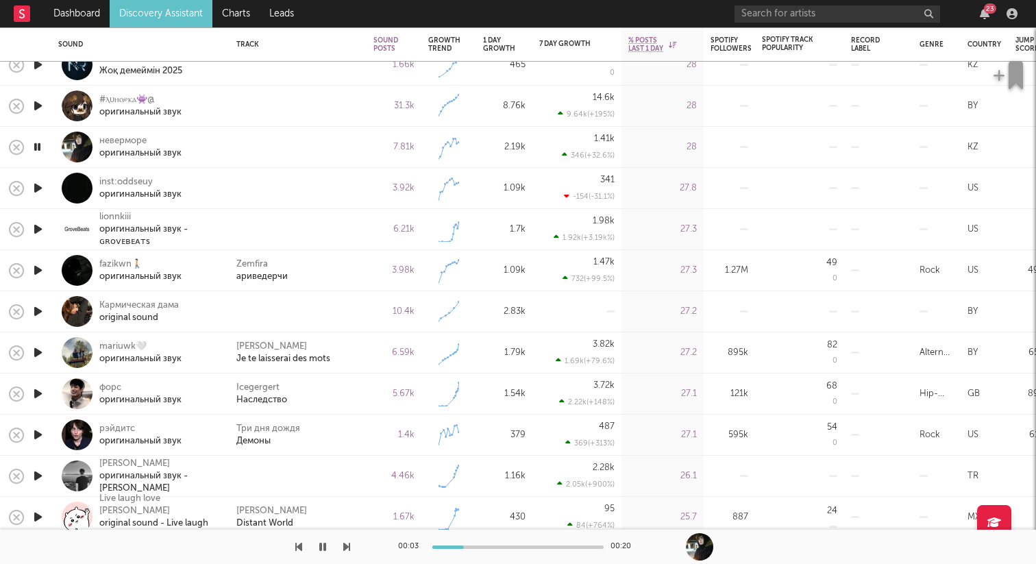
click at [34, 195] on icon "button" at bounding box center [38, 188] width 14 height 17
click at [36, 232] on icon "button" at bounding box center [38, 229] width 14 height 17
click at [38, 311] on icon "button" at bounding box center [38, 311] width 14 height 17
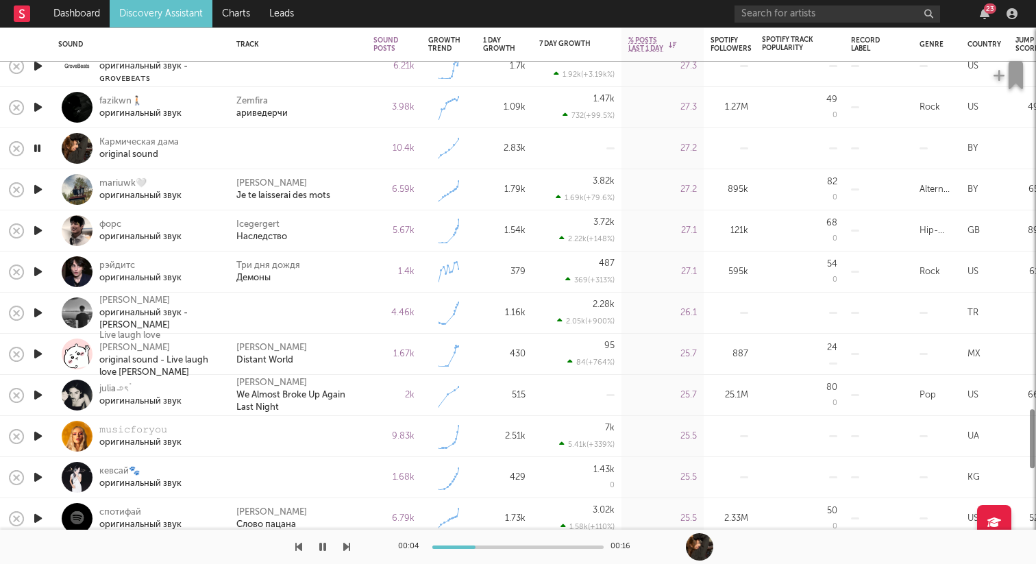
click at [38, 314] on icon "button" at bounding box center [38, 312] width 14 height 17
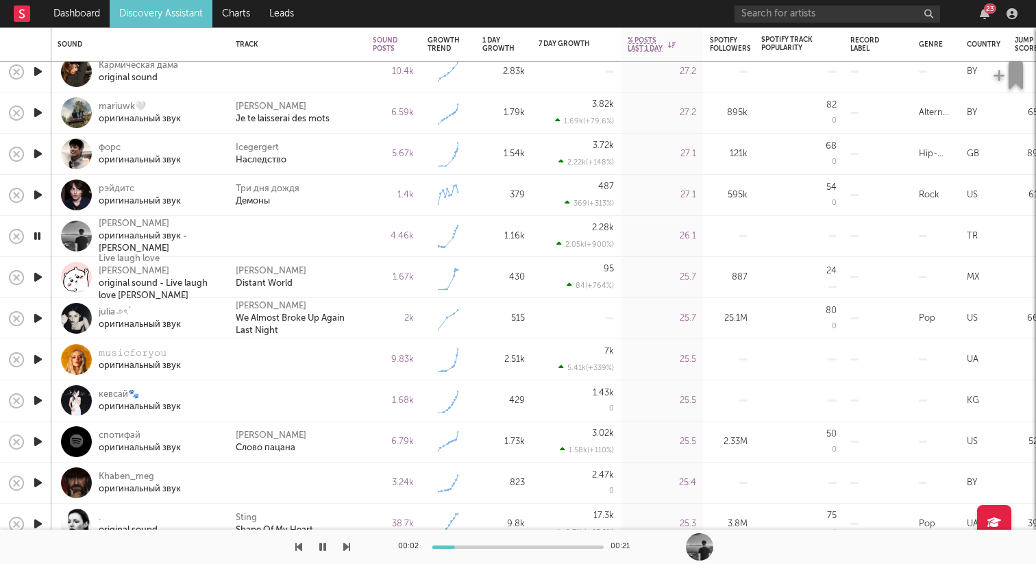
click at [40, 359] on icon "button" at bounding box center [38, 359] width 14 height 17
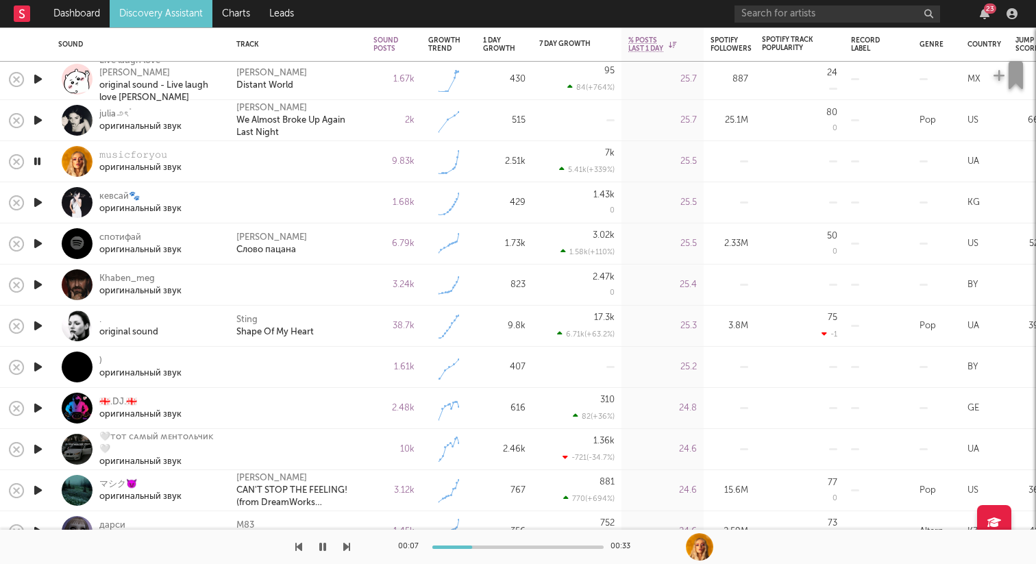
click at [38, 366] on icon "button" at bounding box center [38, 367] width 14 height 17
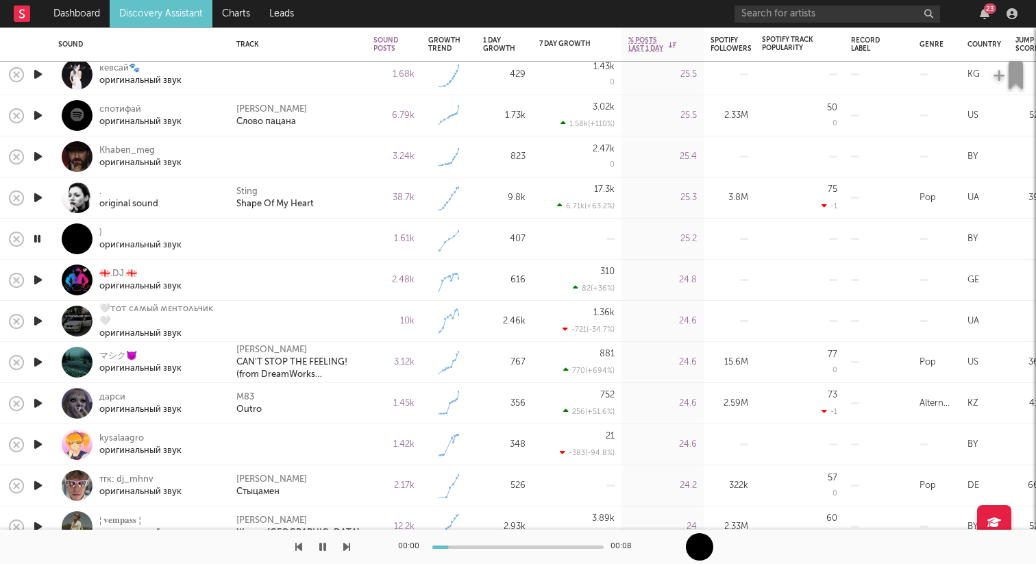
click at [38, 282] on icon "button" at bounding box center [38, 279] width 14 height 17
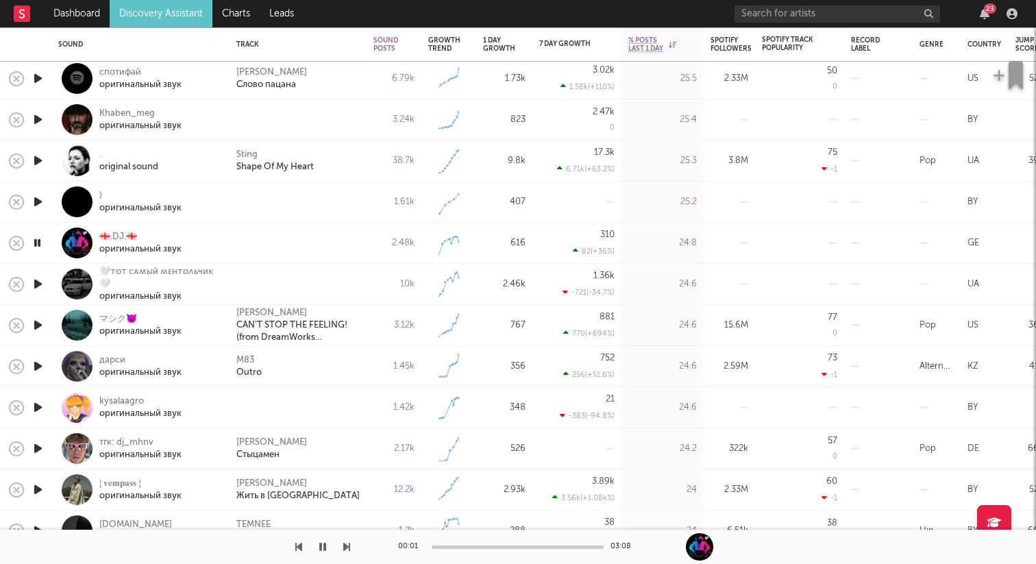
click at [40, 283] on icon "button" at bounding box center [38, 284] width 14 height 17
click at [40, 283] on icon "button" at bounding box center [37, 284] width 13 height 17
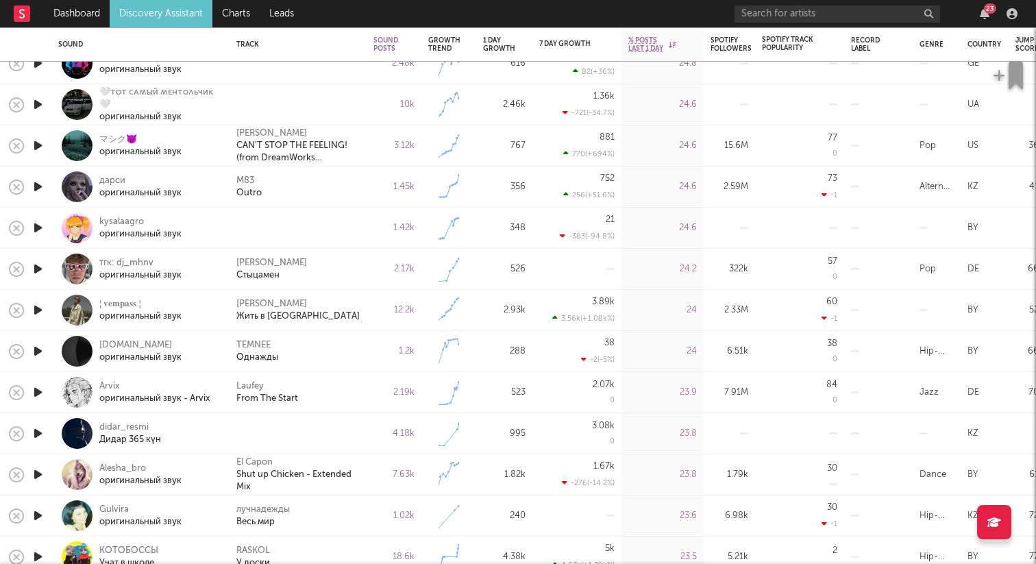
click at [38, 228] on icon "button" at bounding box center [38, 227] width 14 height 17
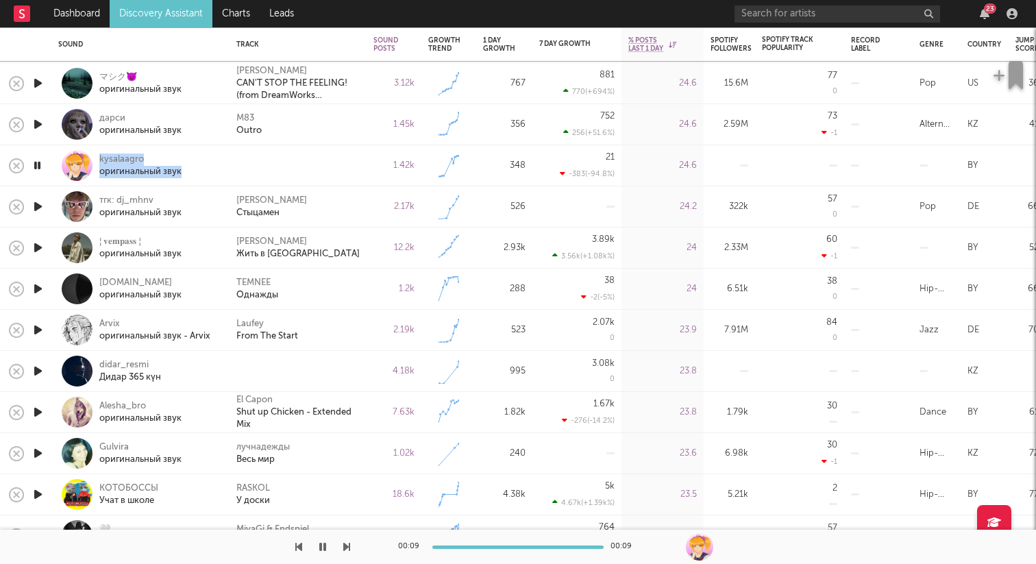
click at [40, 171] on icon "button" at bounding box center [37, 165] width 13 height 17
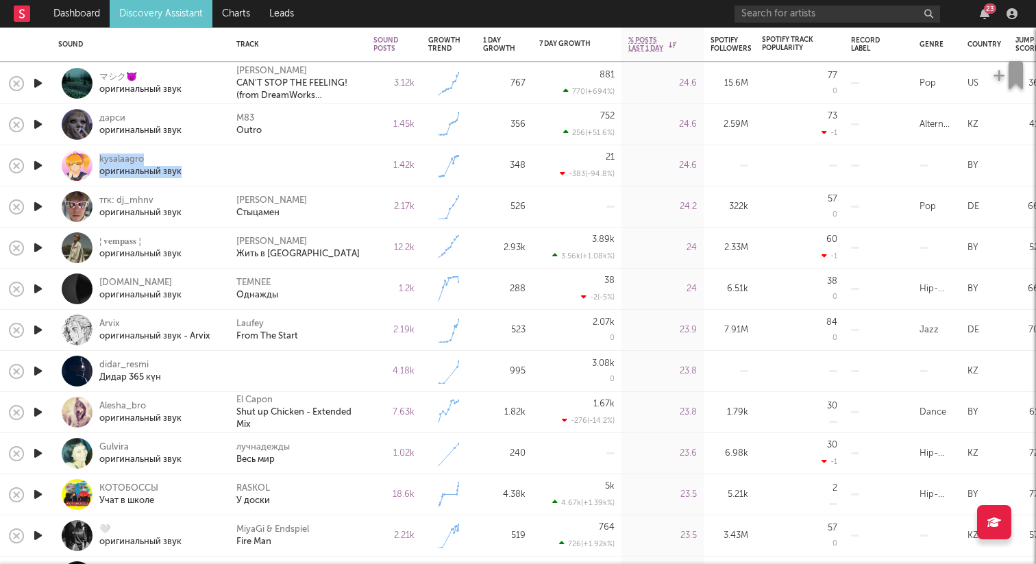
click at [40, 171] on icon "button" at bounding box center [38, 165] width 14 height 17
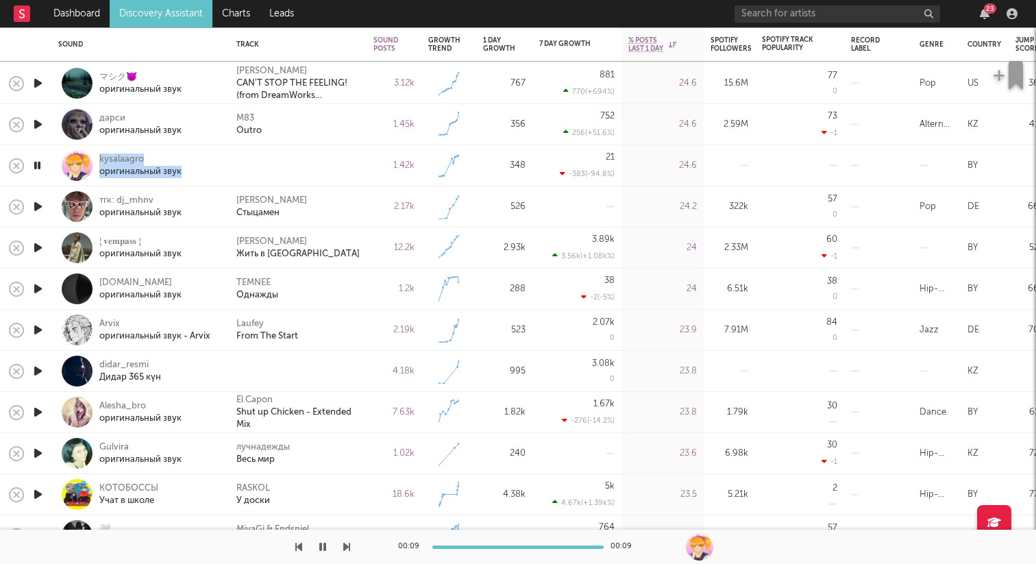
click at [40, 171] on icon "button" at bounding box center [37, 165] width 13 height 17
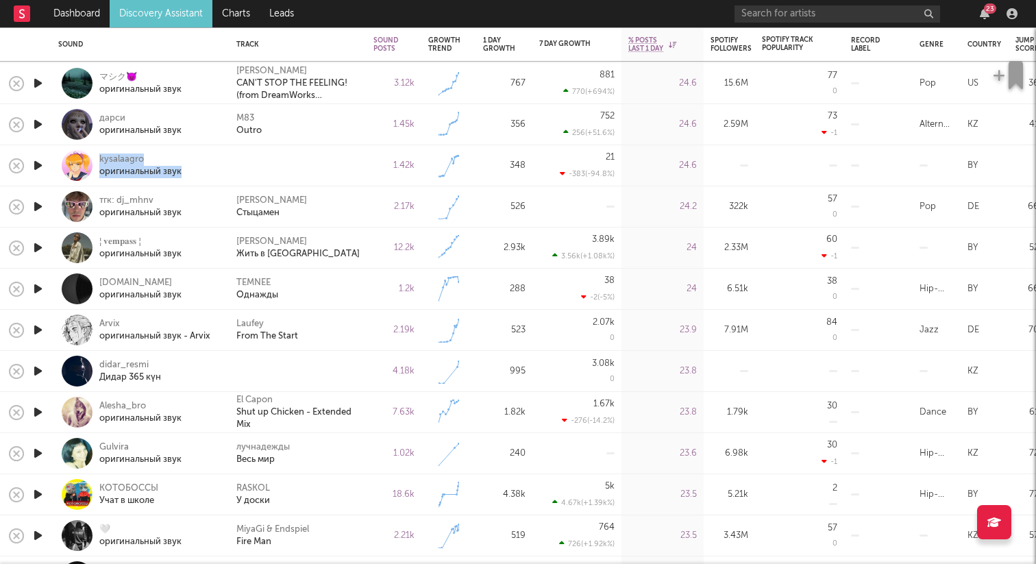
click at [40, 171] on icon "button" at bounding box center [38, 165] width 14 height 17
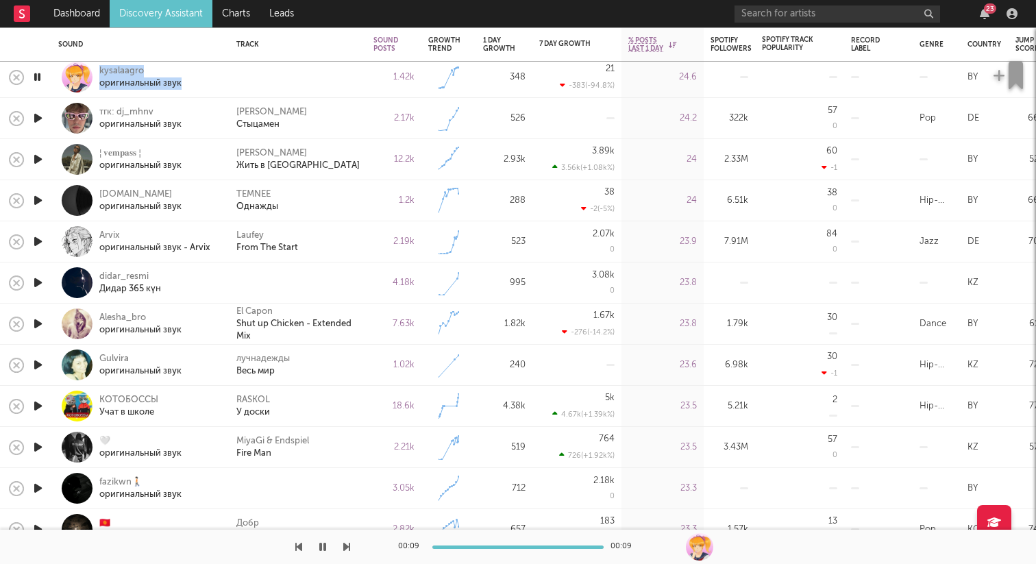
click at [45, 121] on icon "button" at bounding box center [38, 118] width 14 height 17
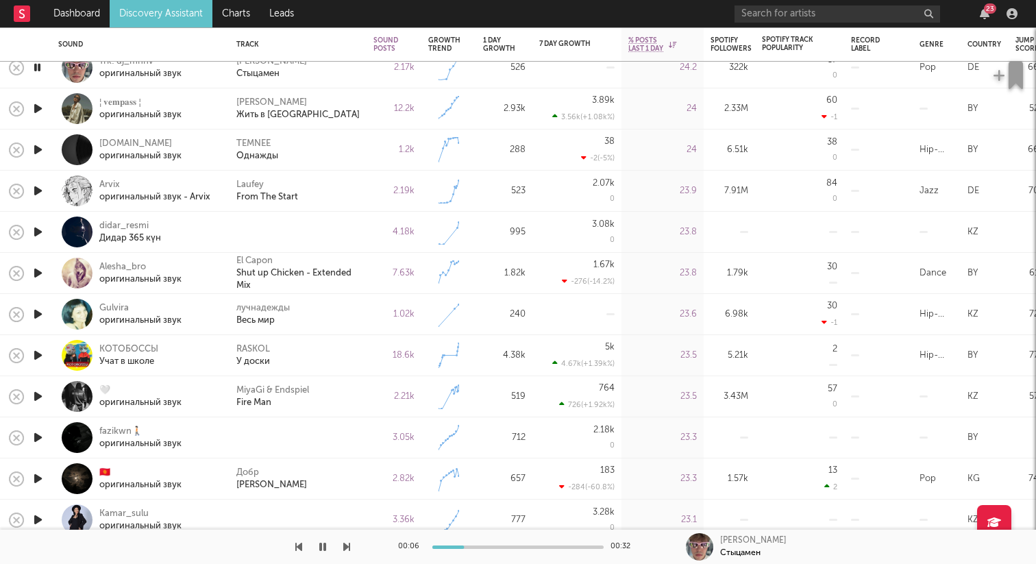
click at [41, 113] on icon "button" at bounding box center [38, 108] width 14 height 17
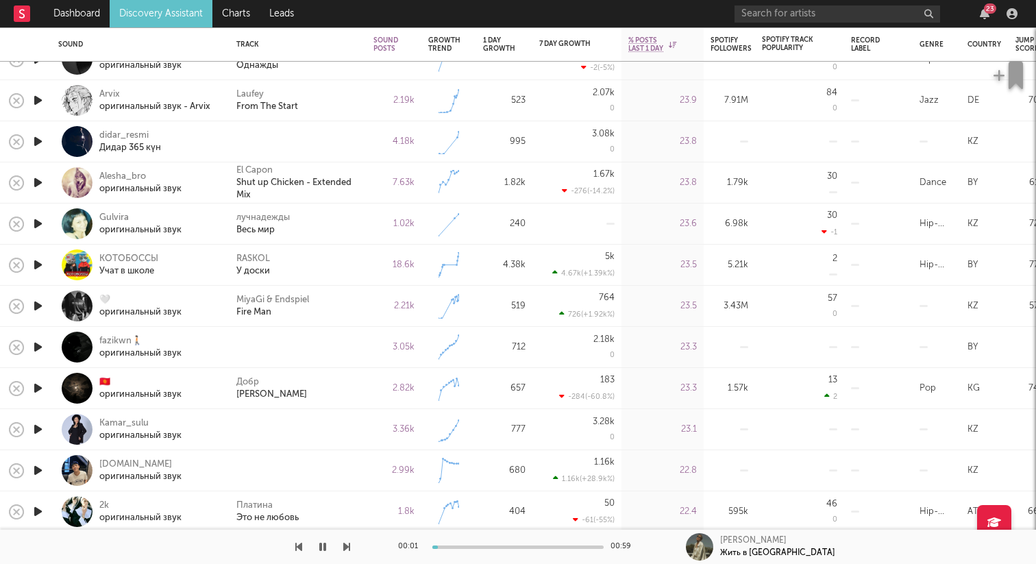
click at [40, 141] on icon "button" at bounding box center [38, 141] width 14 height 17
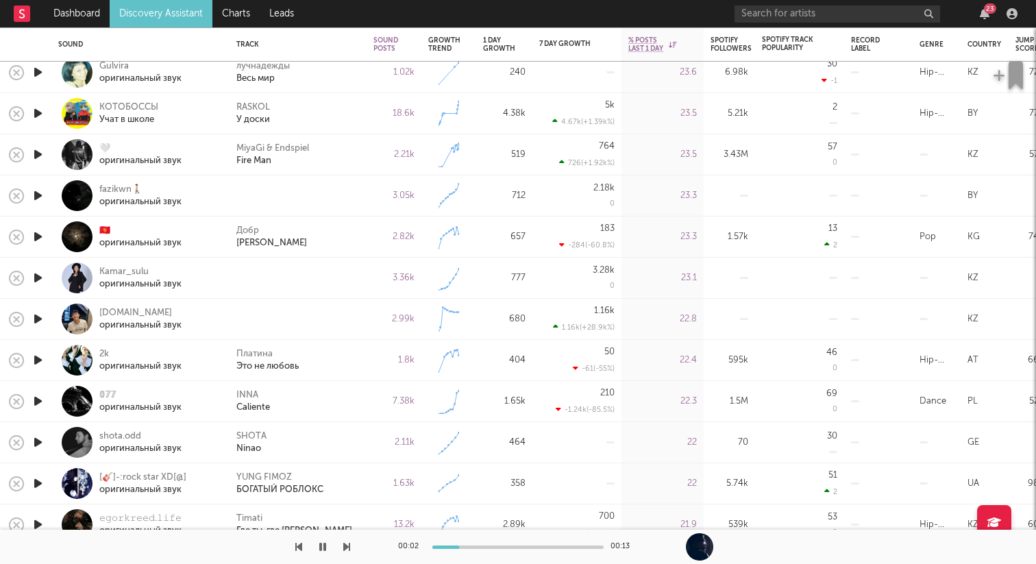
click at [40, 199] on icon "button" at bounding box center [38, 195] width 14 height 17
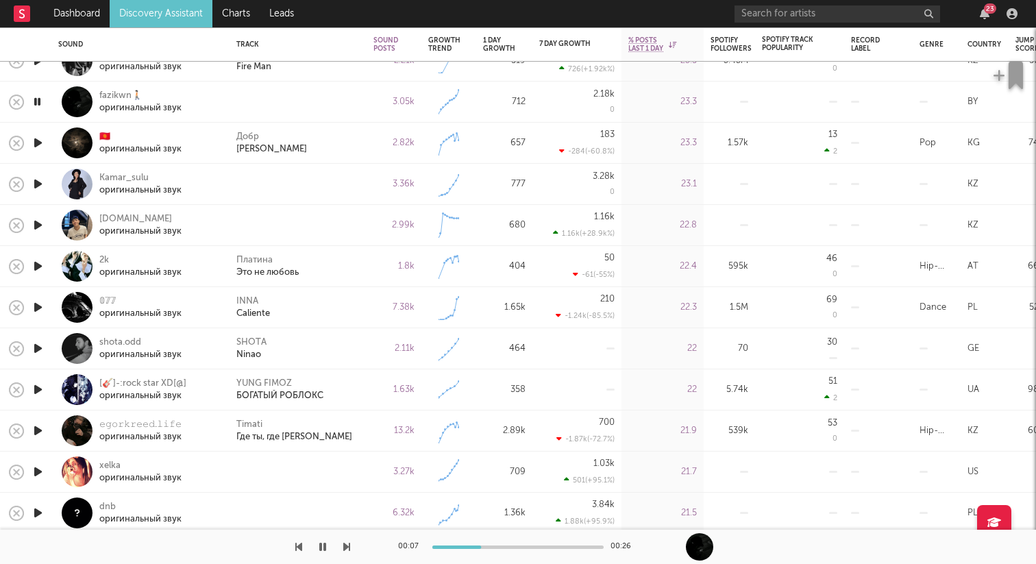
click at [39, 183] on icon "button" at bounding box center [38, 183] width 14 height 17
click at [39, 183] on icon "button" at bounding box center [37, 183] width 13 height 17
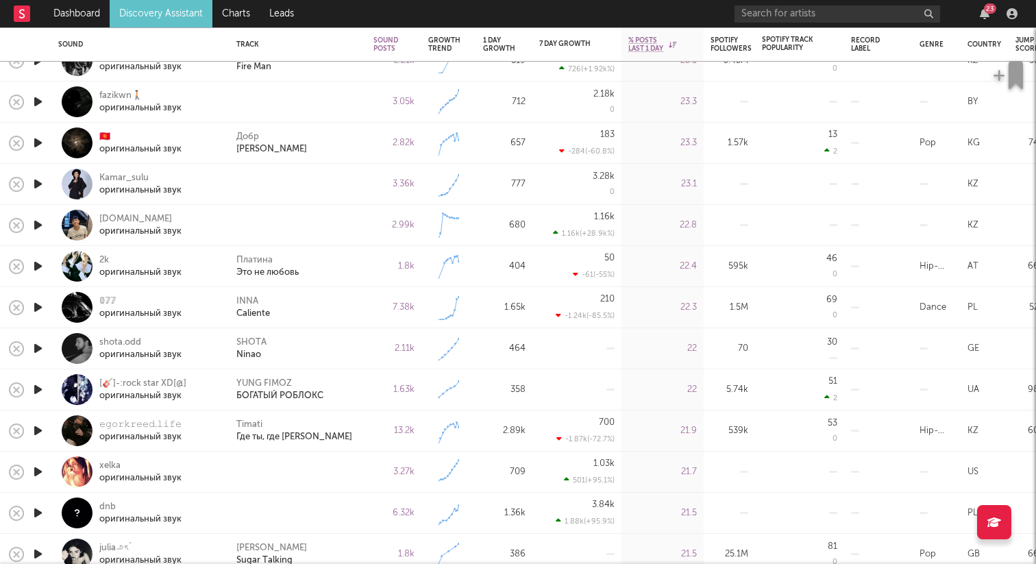
click at [45, 193] on div at bounding box center [37, 184] width 27 height 41
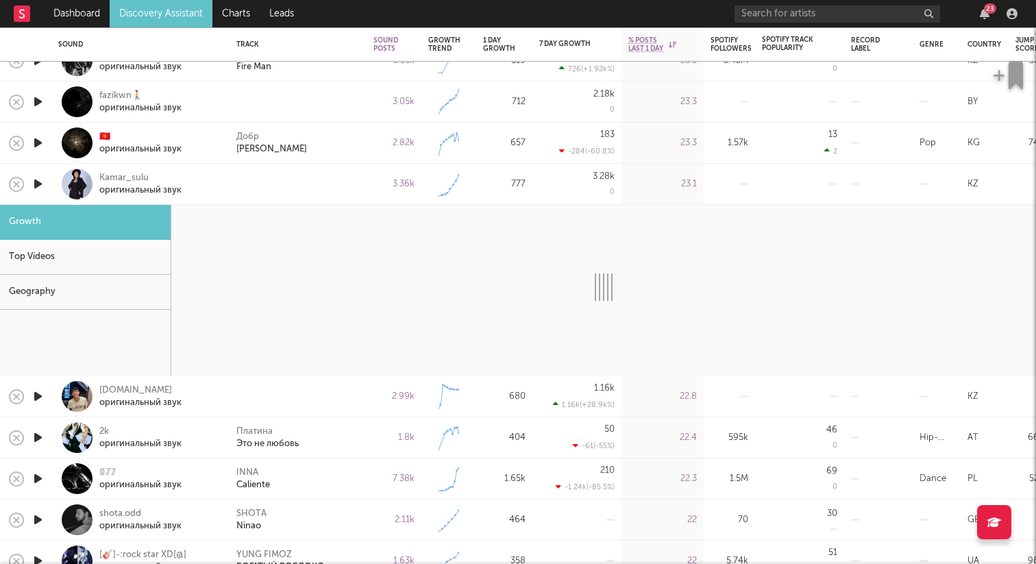
click at [84, 183] on div at bounding box center [77, 184] width 31 height 31
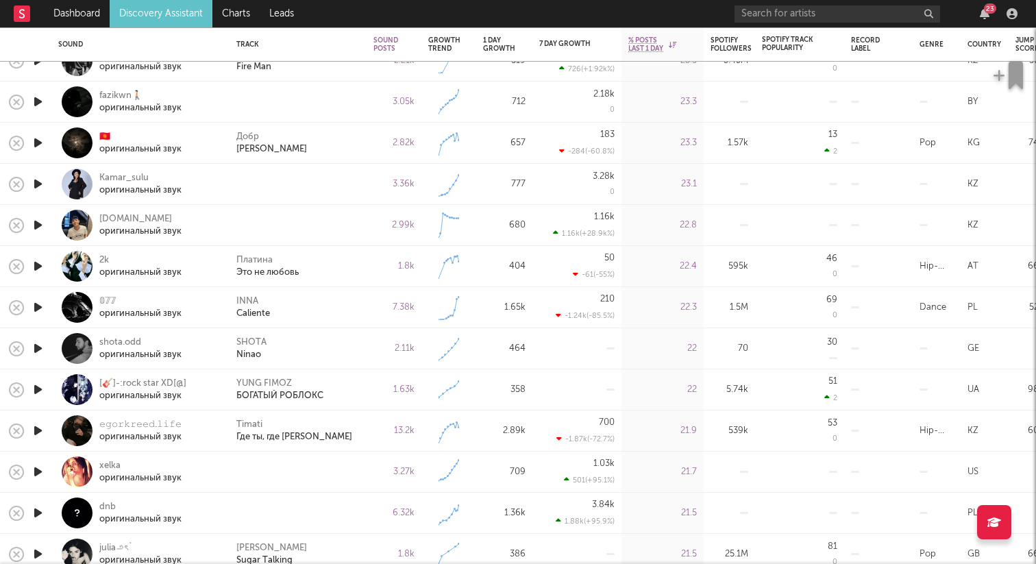
click at [38, 226] on icon "button" at bounding box center [38, 225] width 14 height 17
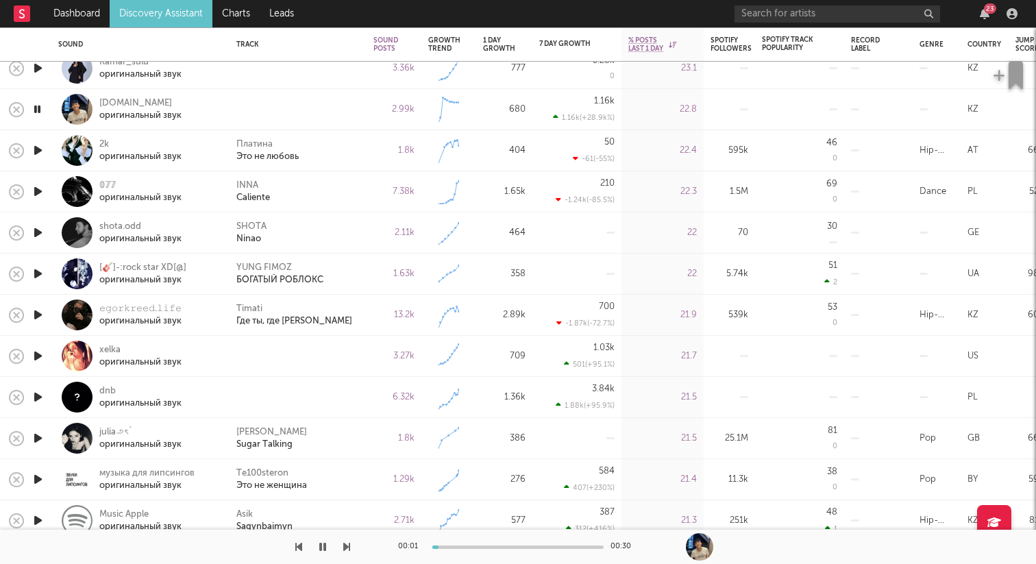
click at [43, 359] on icon "button" at bounding box center [38, 356] width 14 height 17
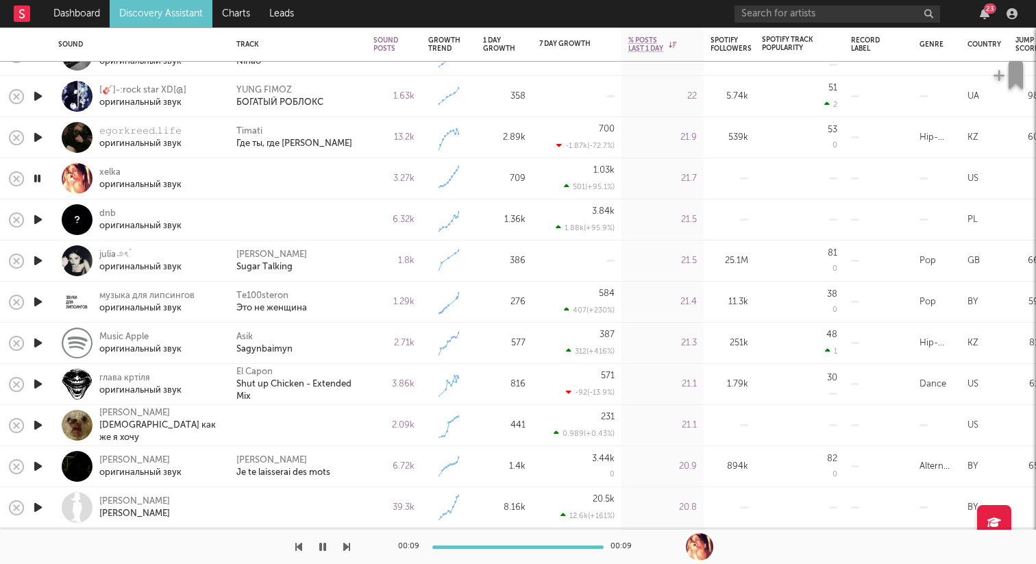
click at [40, 223] on icon "button" at bounding box center [38, 219] width 14 height 17
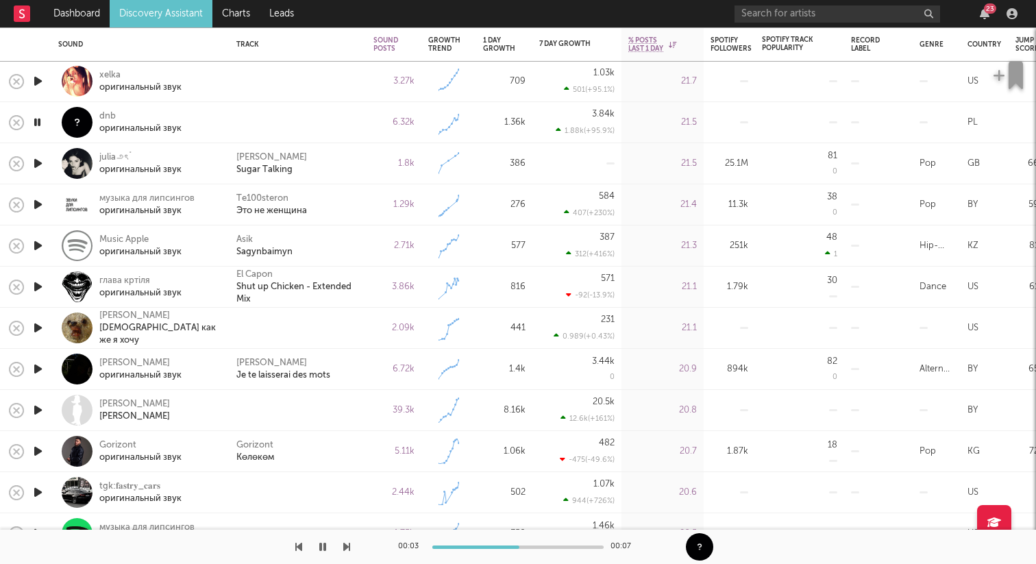
click at [41, 329] on icon "button" at bounding box center [38, 327] width 14 height 17
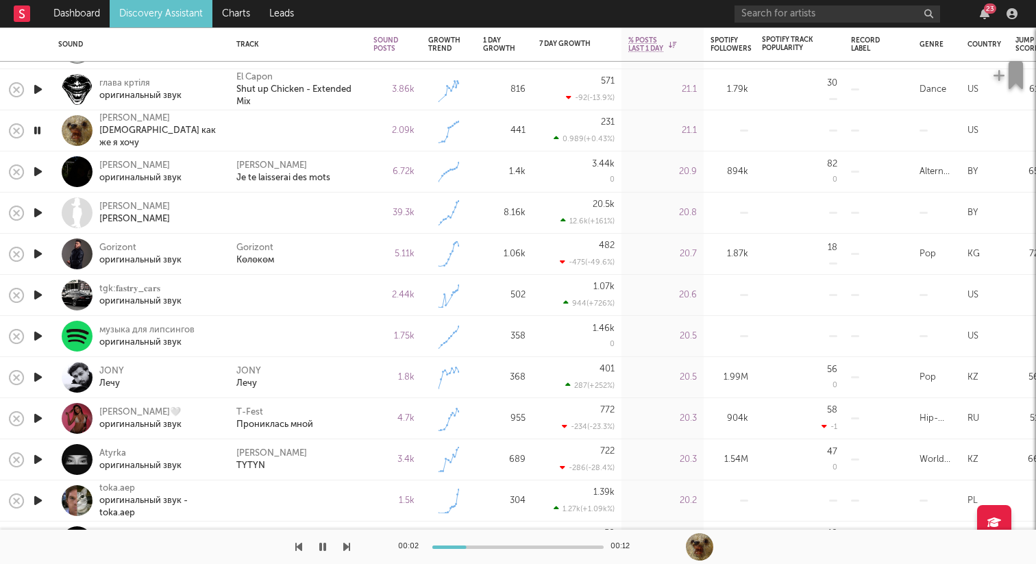
click at [38, 215] on icon "button" at bounding box center [38, 212] width 14 height 17
click at [38, 215] on icon "button" at bounding box center [37, 212] width 13 height 17
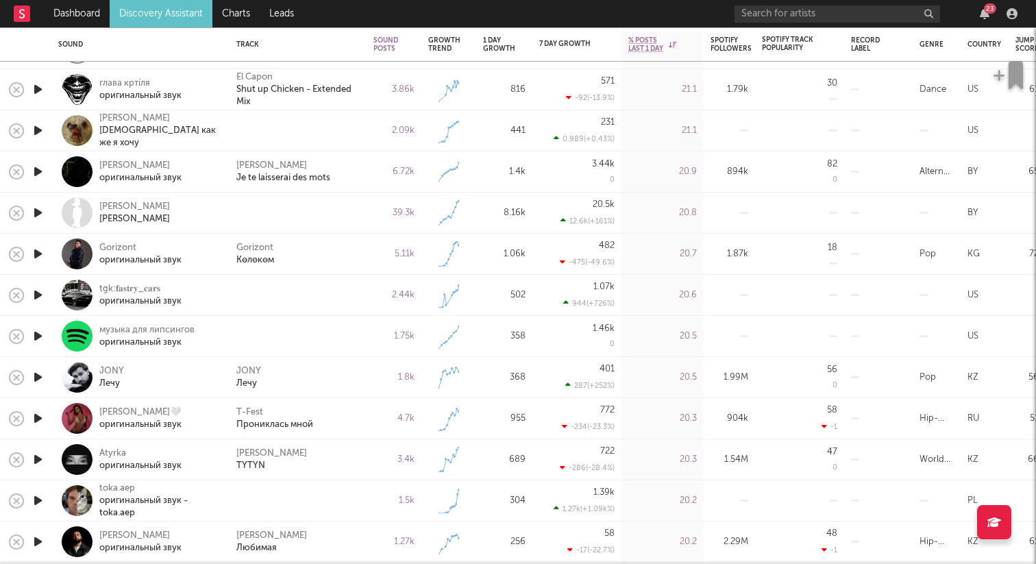
click at [38, 212] on icon "button" at bounding box center [38, 212] width 14 height 17
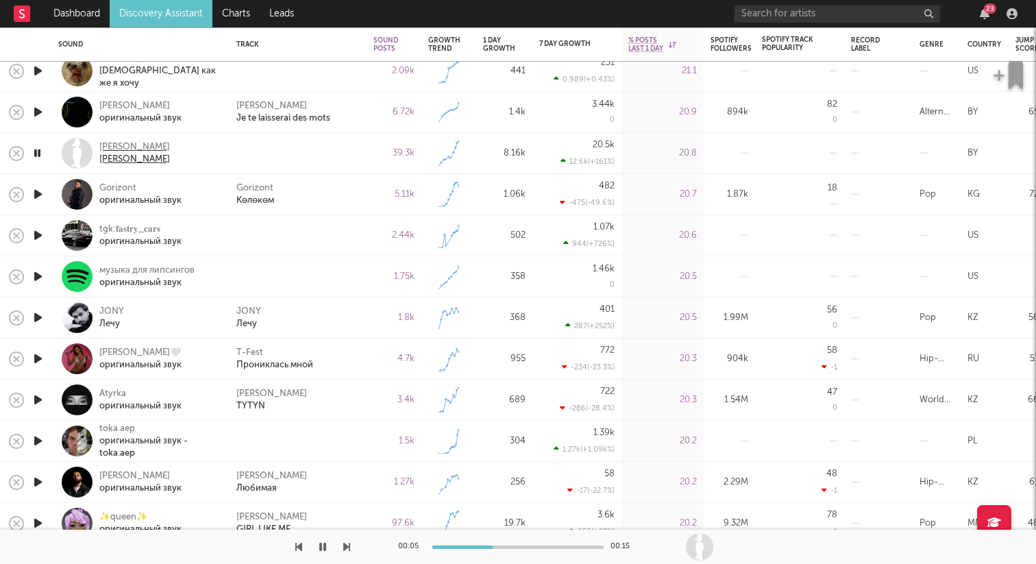
click at [129, 154] on div "[PERSON_NAME]" at bounding box center [134, 160] width 71 height 12
click at [43, 237] on icon "button" at bounding box center [38, 235] width 14 height 17
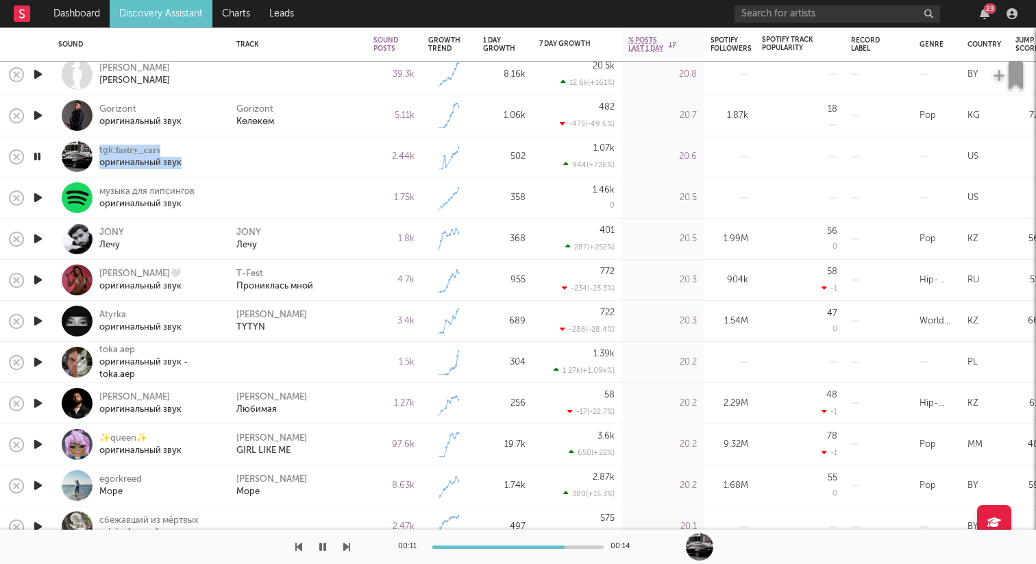
click at [325, 549] on icon "button" at bounding box center [322, 547] width 7 height 11
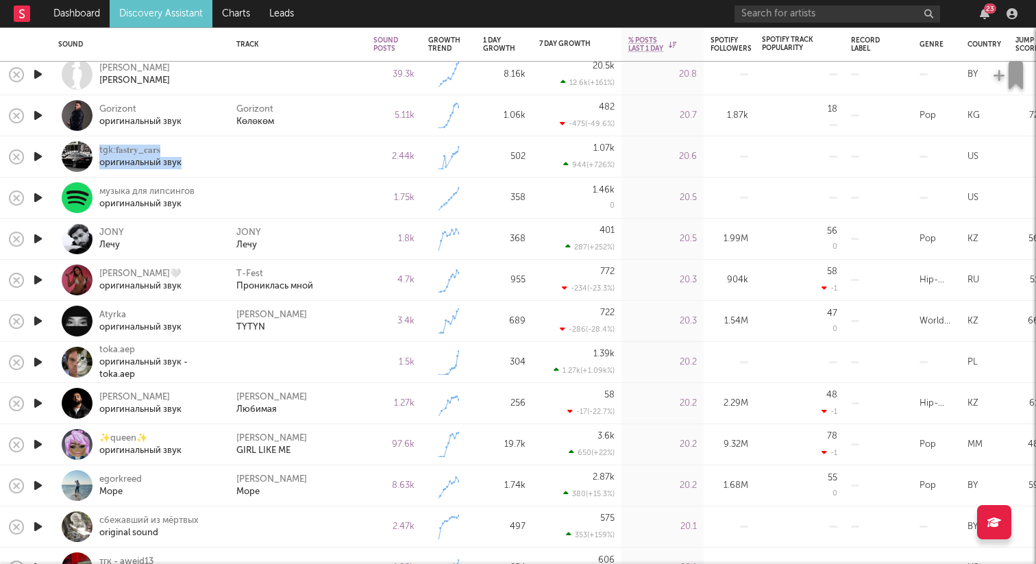
click at [37, 199] on icon "button" at bounding box center [38, 197] width 14 height 17
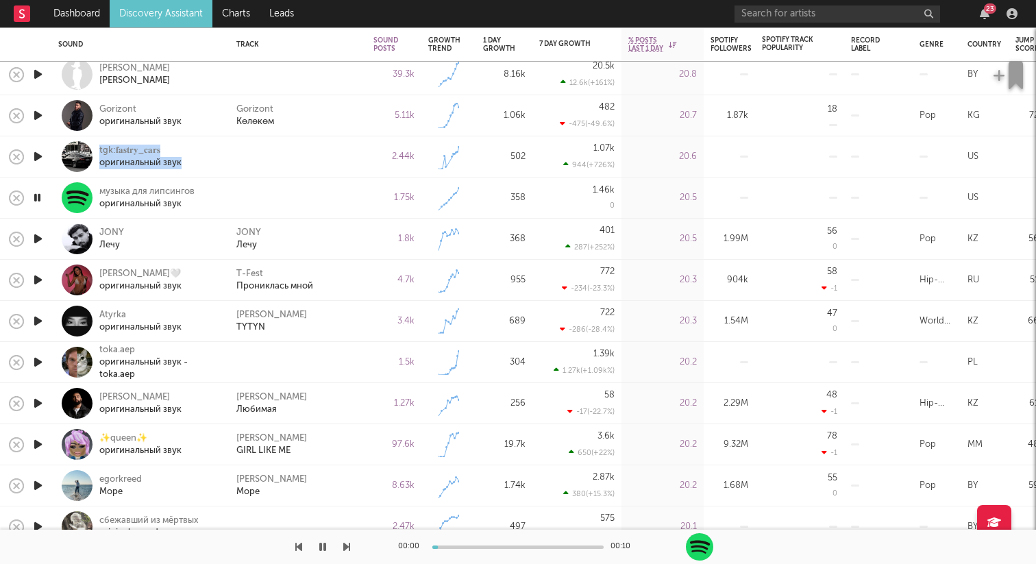
click at [36, 198] on icon "button" at bounding box center [37, 197] width 13 height 17
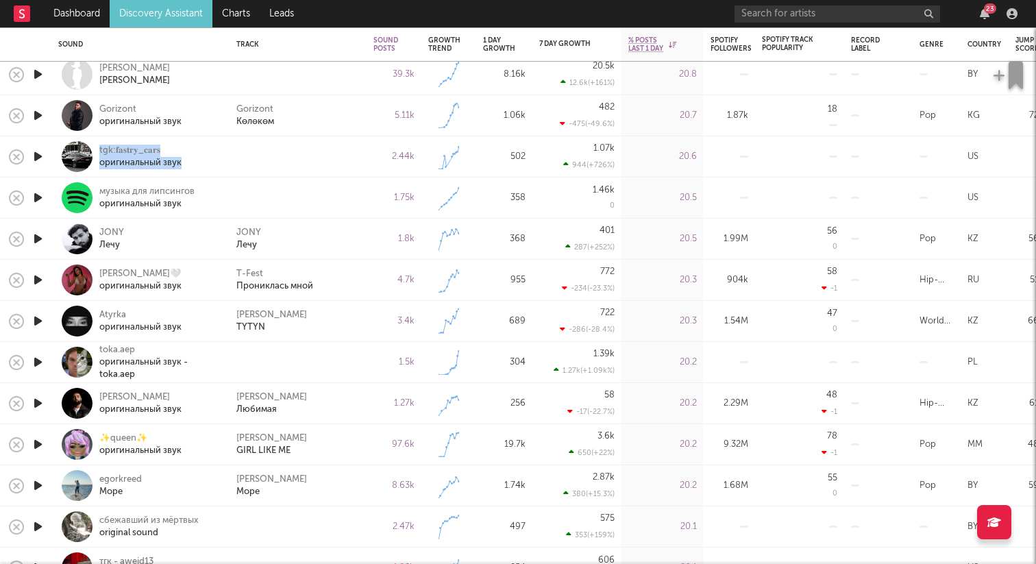
click at [42, 195] on icon "button" at bounding box center [38, 197] width 14 height 17
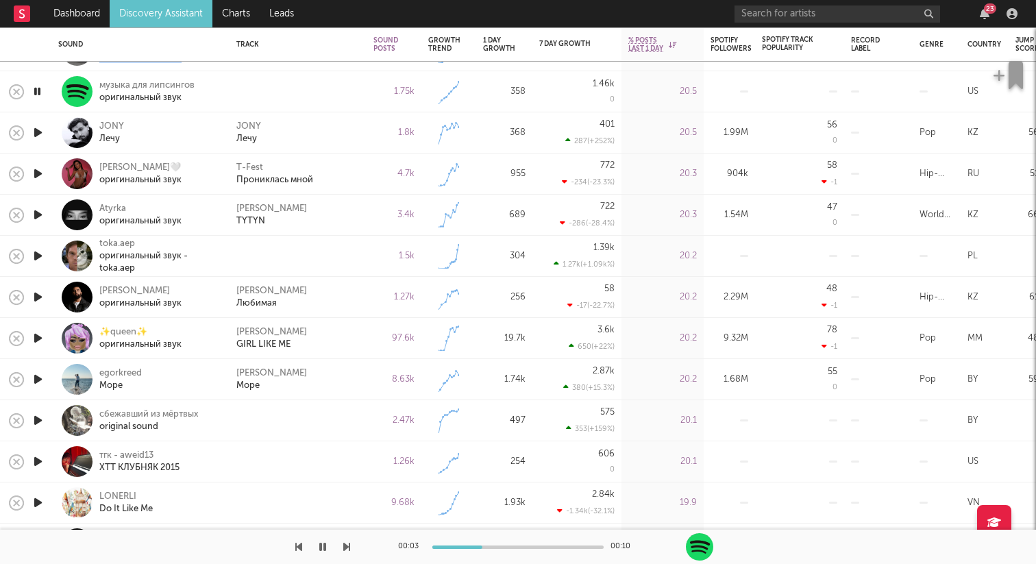
click at [37, 257] on icon "button" at bounding box center [38, 255] width 14 height 17
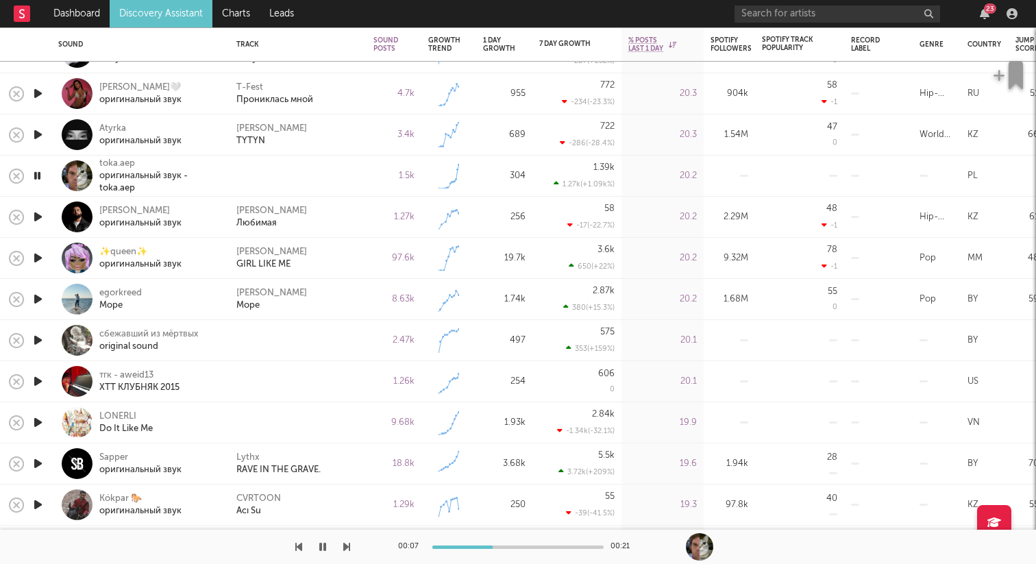
click at [327, 544] on button "button" at bounding box center [323, 547] width 14 height 34
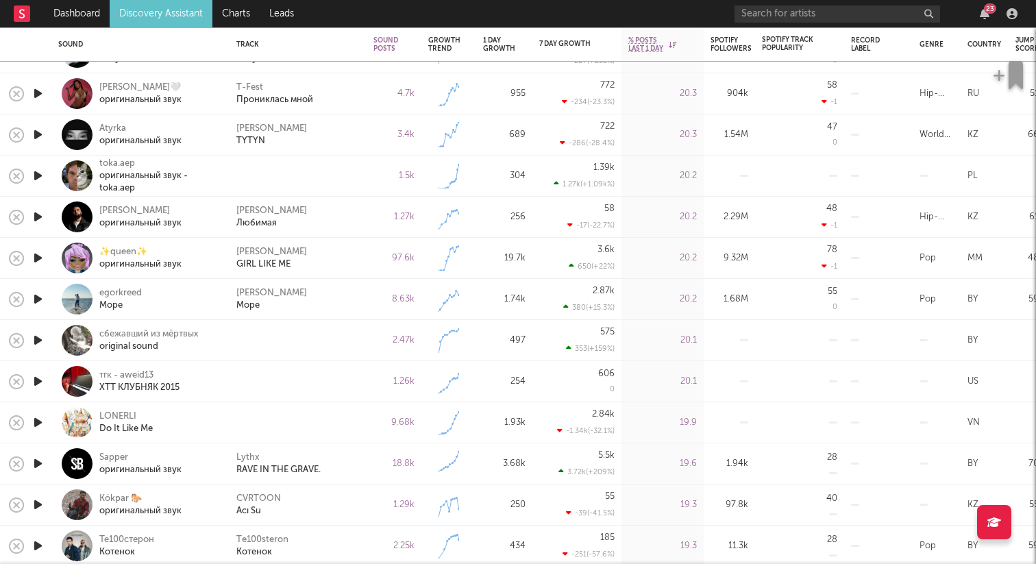
click at [37, 173] on icon "button" at bounding box center [38, 175] width 14 height 17
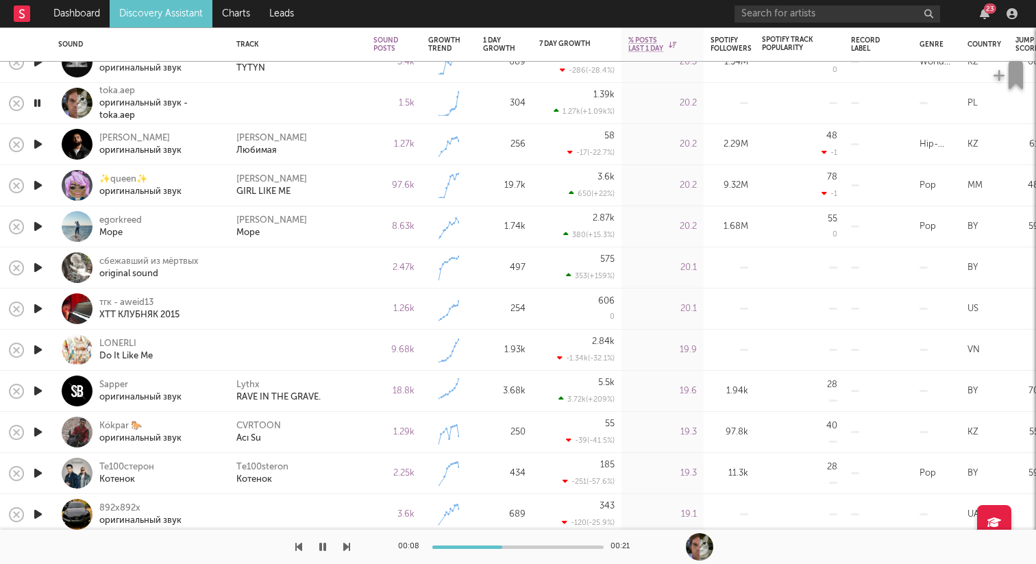
click at [44, 269] on icon "button" at bounding box center [38, 267] width 14 height 17
click at [41, 269] on icon "button" at bounding box center [37, 267] width 13 height 17
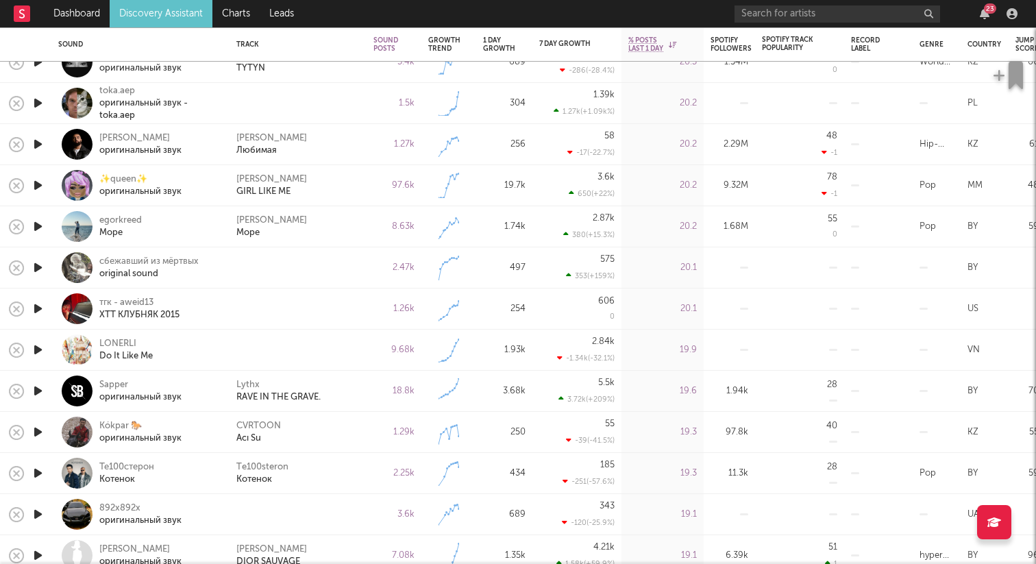
click at [40, 104] on icon "button" at bounding box center [38, 103] width 14 height 17
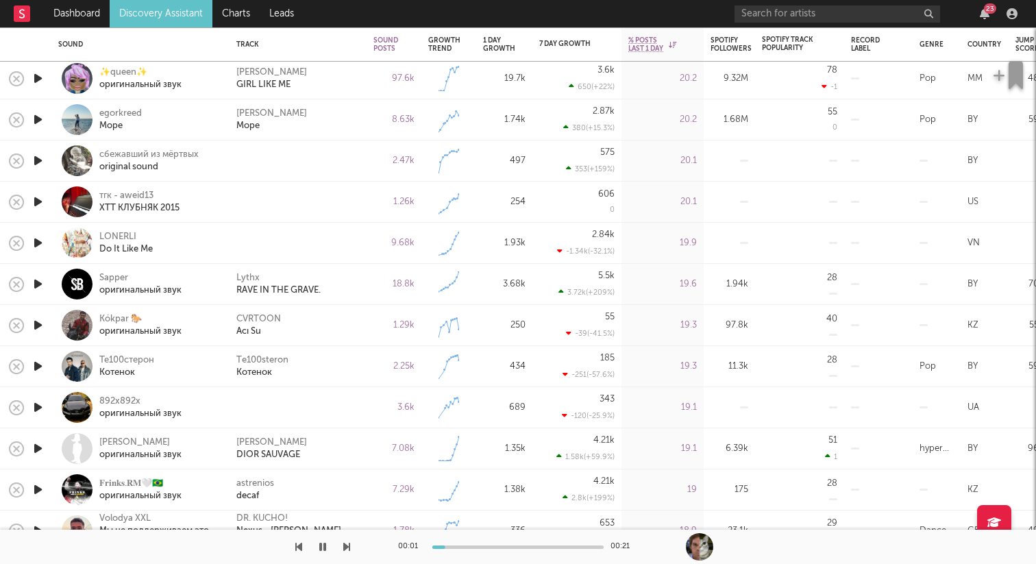
click at [38, 162] on icon "button" at bounding box center [38, 160] width 14 height 17
click at [38, 162] on icon "button" at bounding box center [37, 160] width 13 height 17
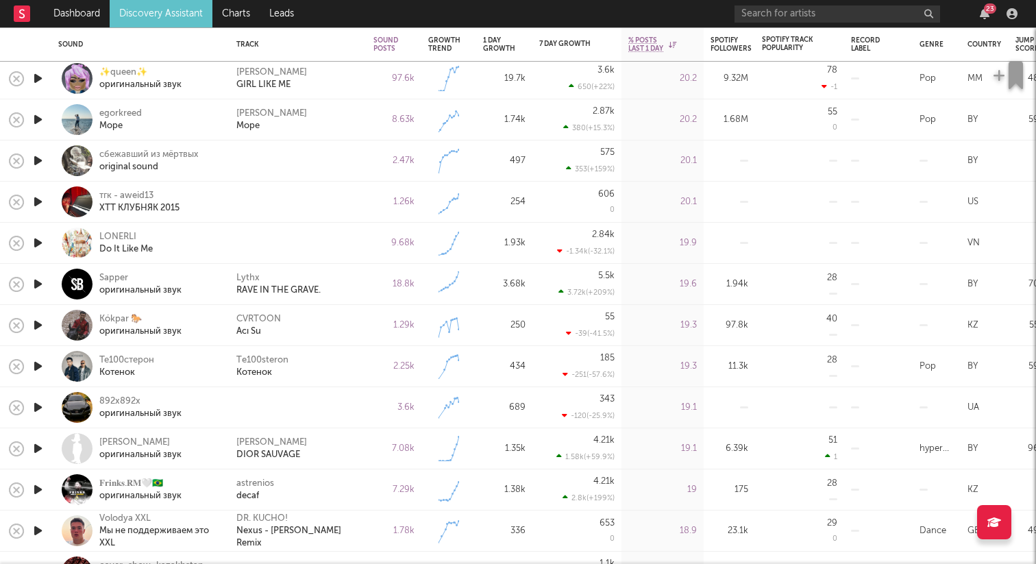
click at [38, 162] on icon "button" at bounding box center [38, 160] width 14 height 17
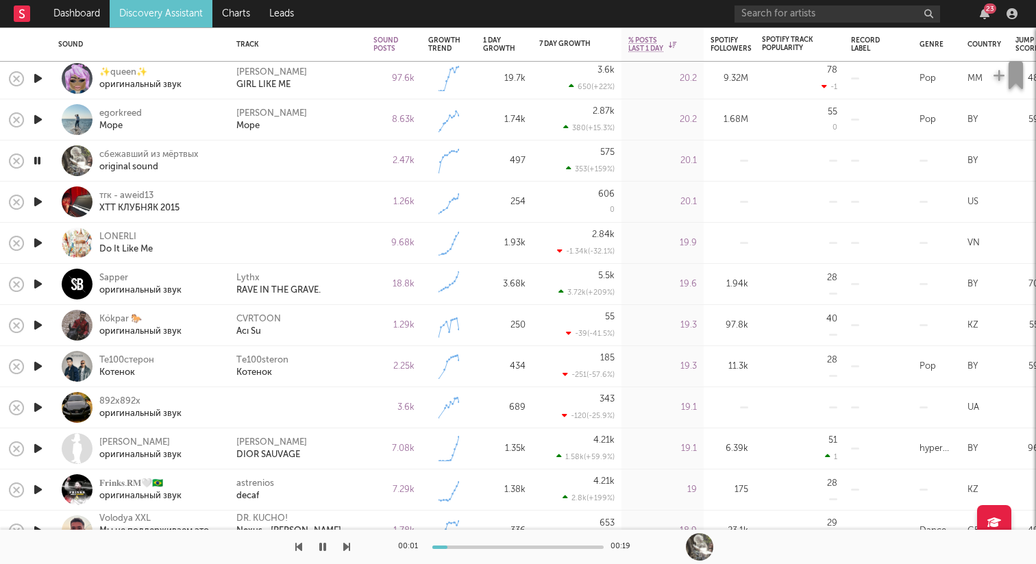
click at [37, 199] on icon "button" at bounding box center [38, 201] width 14 height 17
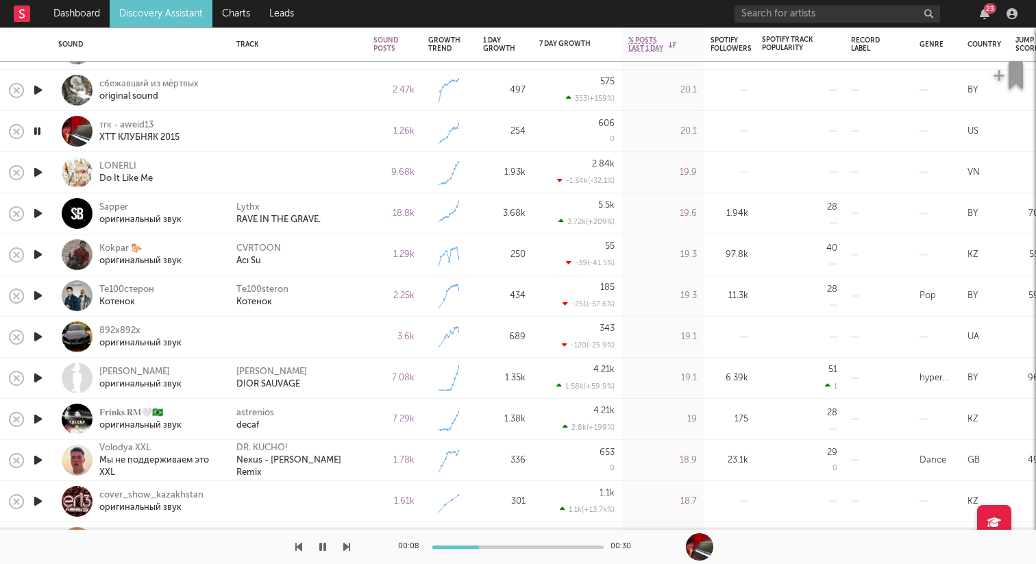
click at [40, 136] on icon "button" at bounding box center [37, 131] width 13 height 17
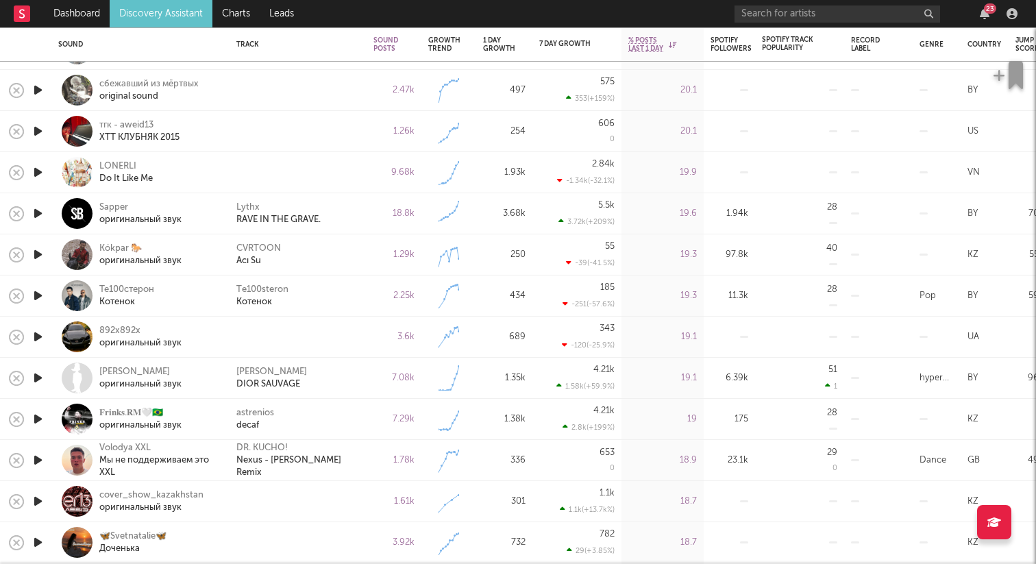
click at [43, 175] on icon "button" at bounding box center [38, 172] width 14 height 17
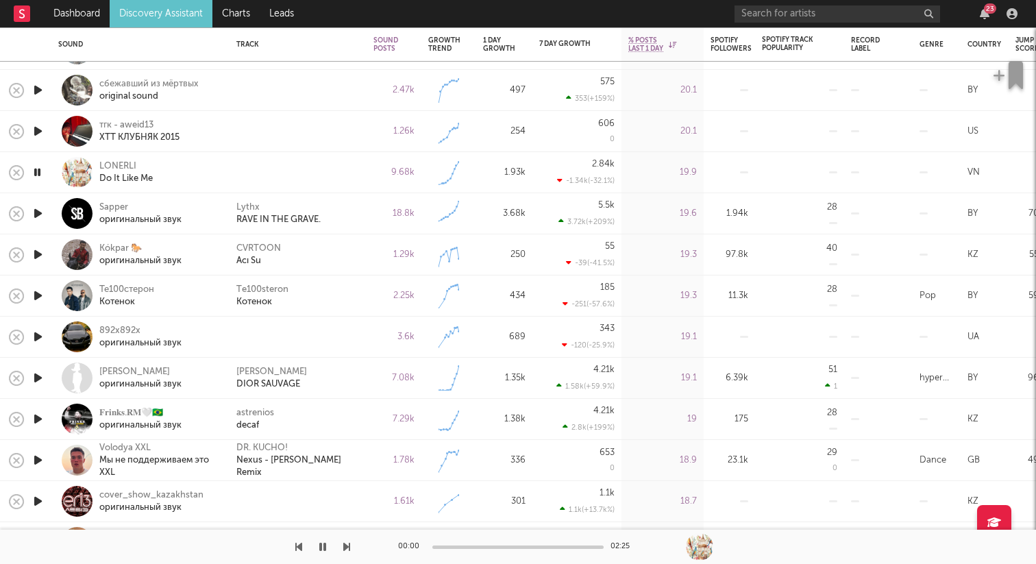
click at [43, 332] on icon "button" at bounding box center [38, 336] width 14 height 17
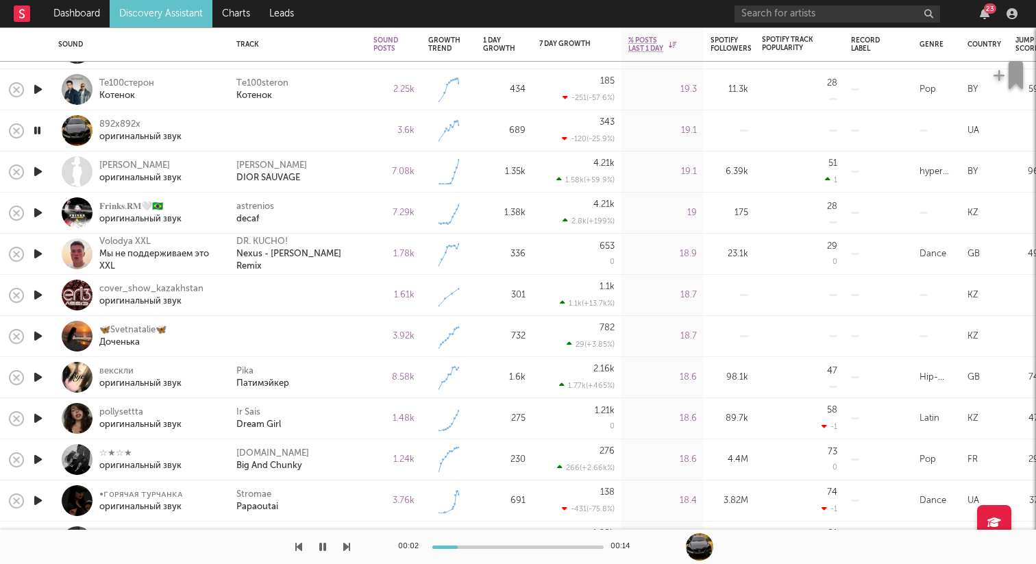
click at [39, 127] on icon "button" at bounding box center [37, 130] width 13 height 17
